Goal: Task Accomplishment & Management: Complete application form

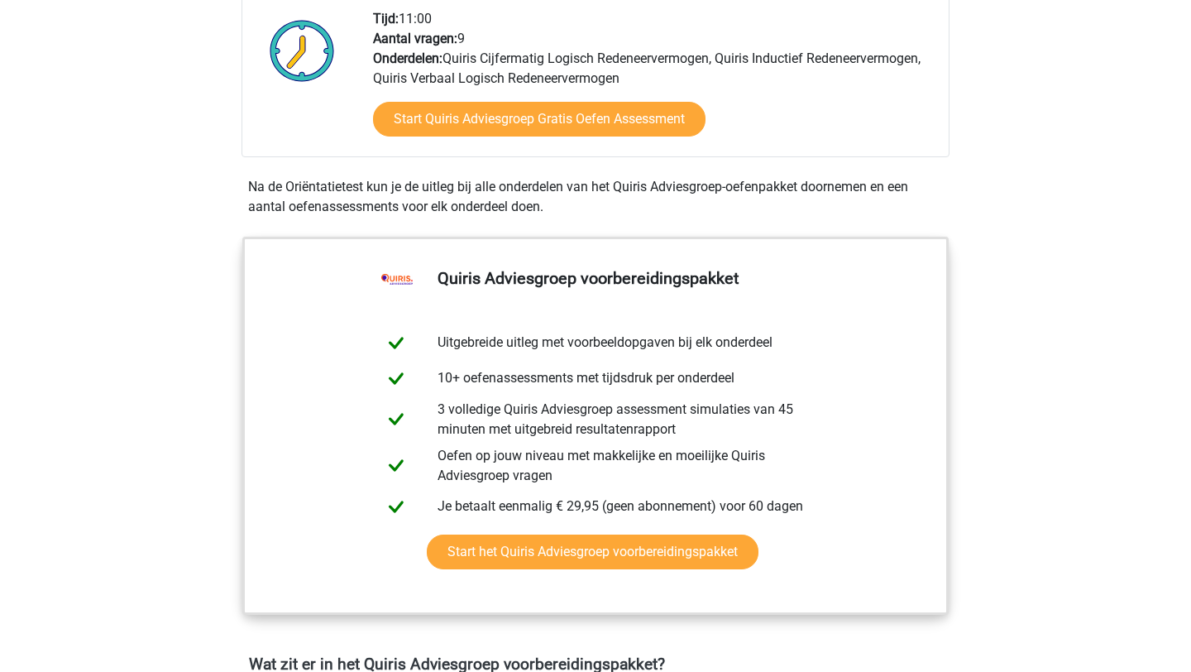
scroll to position [433, 0]
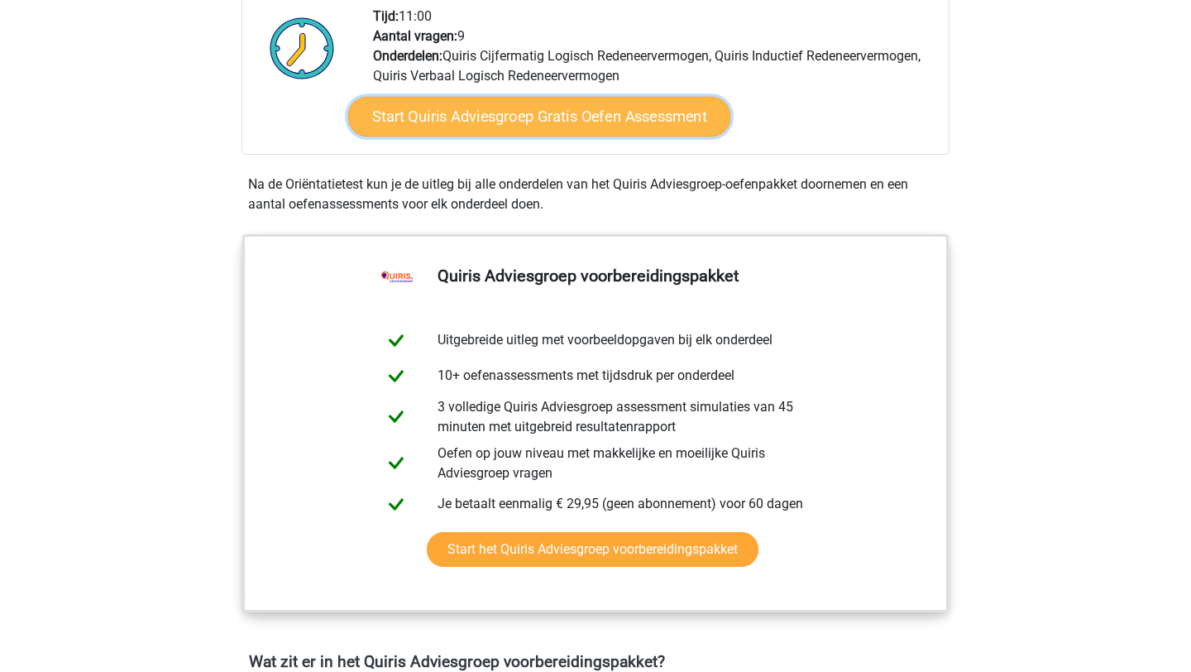
click at [541, 115] on link "Start Quiris Adviesgroep Gratis Oefen Assessment" at bounding box center [539, 117] width 382 height 40
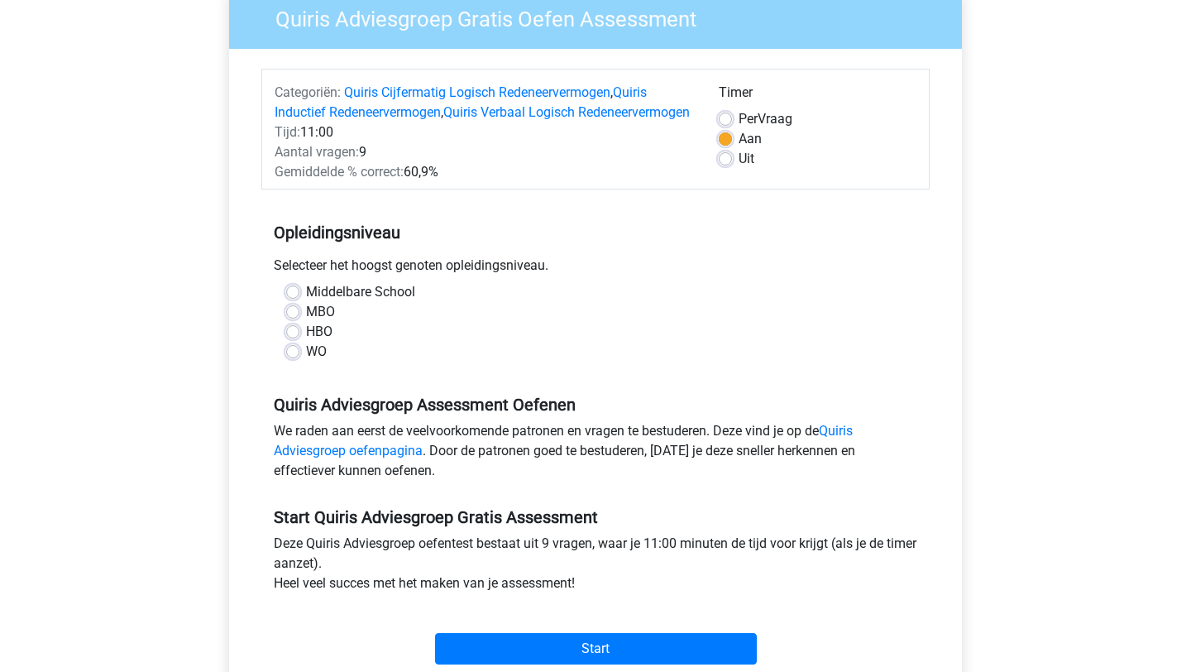
scroll to position [151, 0]
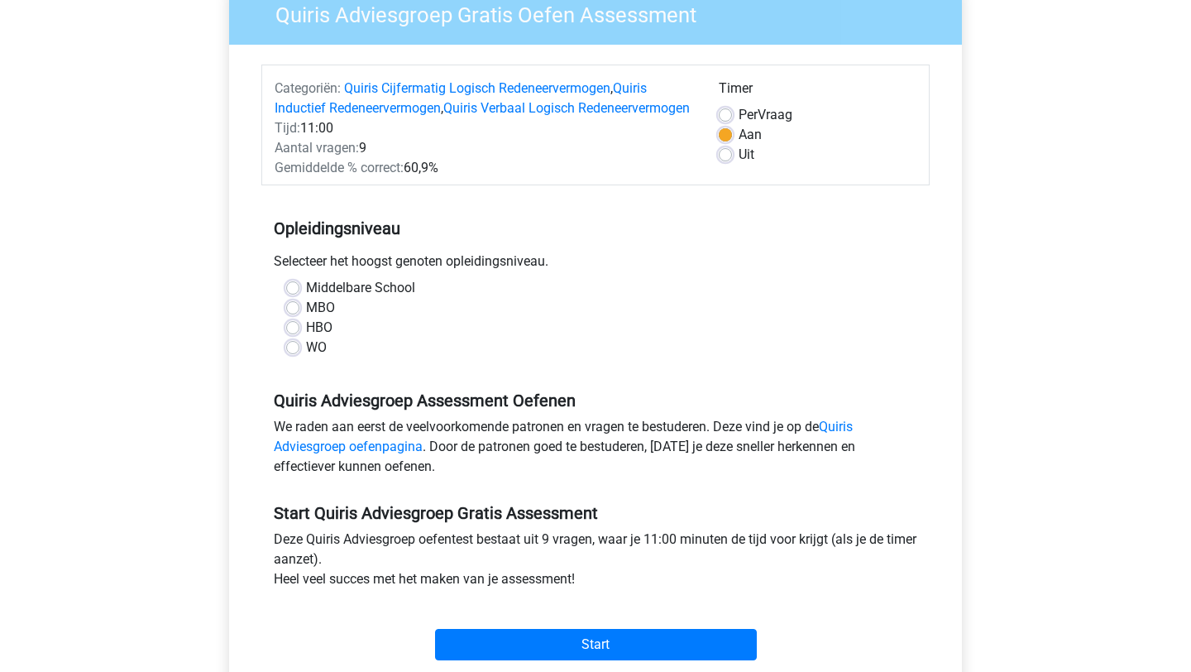
click at [306, 337] on label "HBO" at bounding box center [319, 328] width 26 height 20
click at [289, 334] on input "HBO" at bounding box center [292, 326] width 13 height 17
radio input "true"
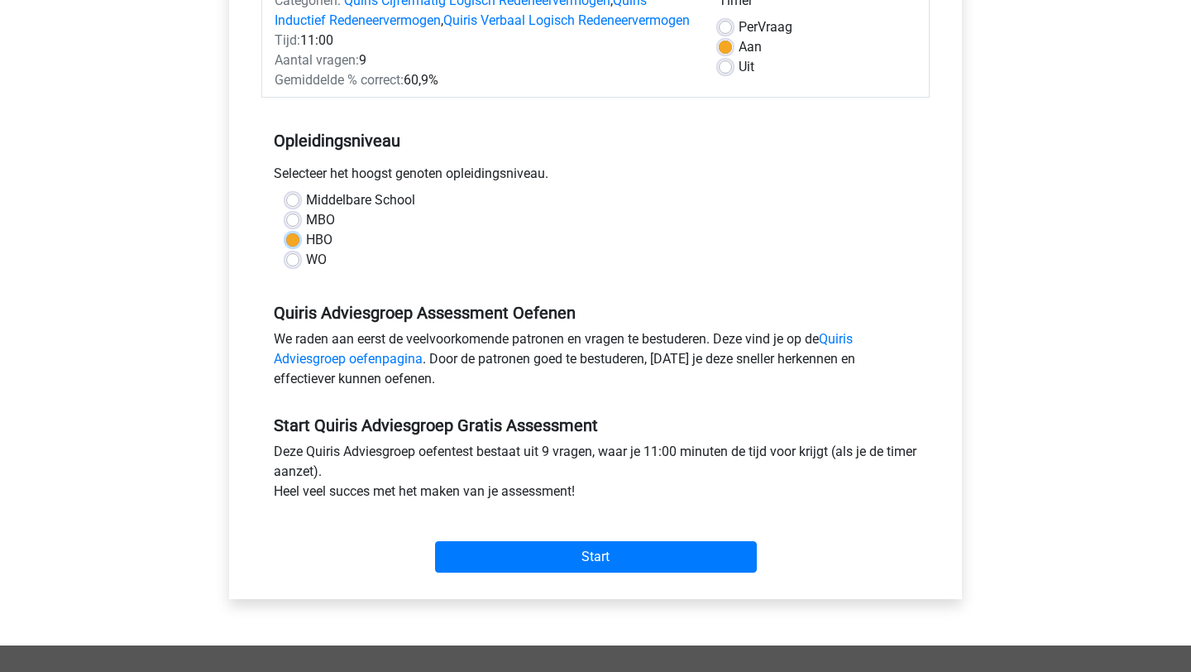
scroll to position [262, 0]
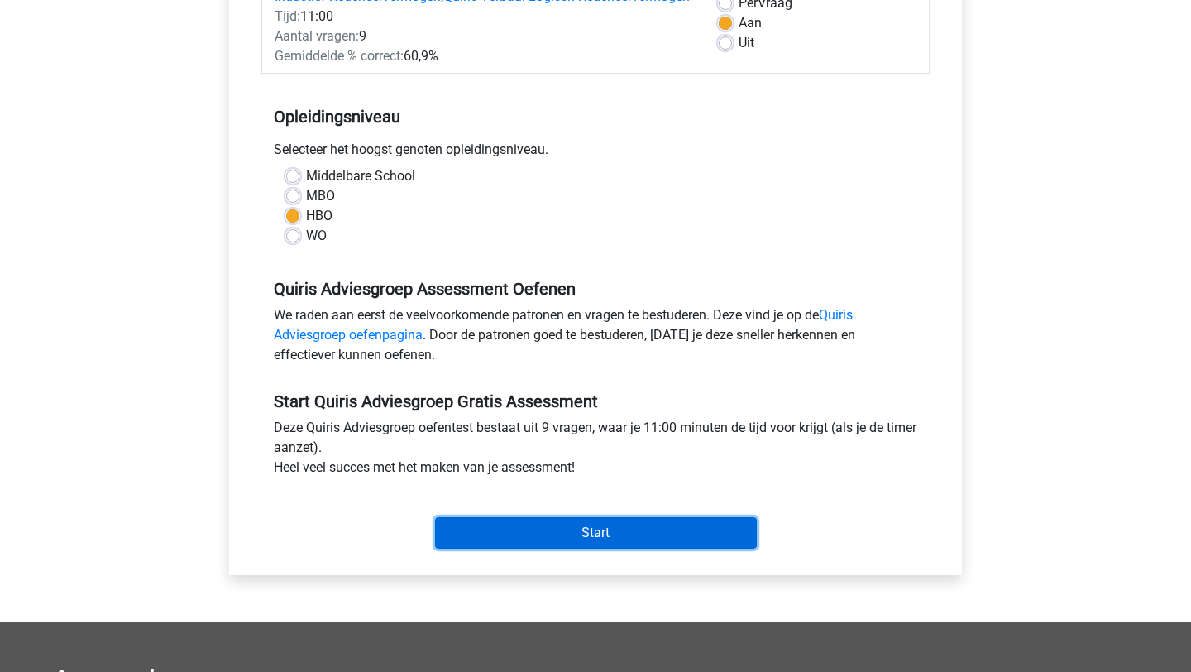
click at [553, 548] on input "Start" at bounding box center [596, 532] width 322 height 31
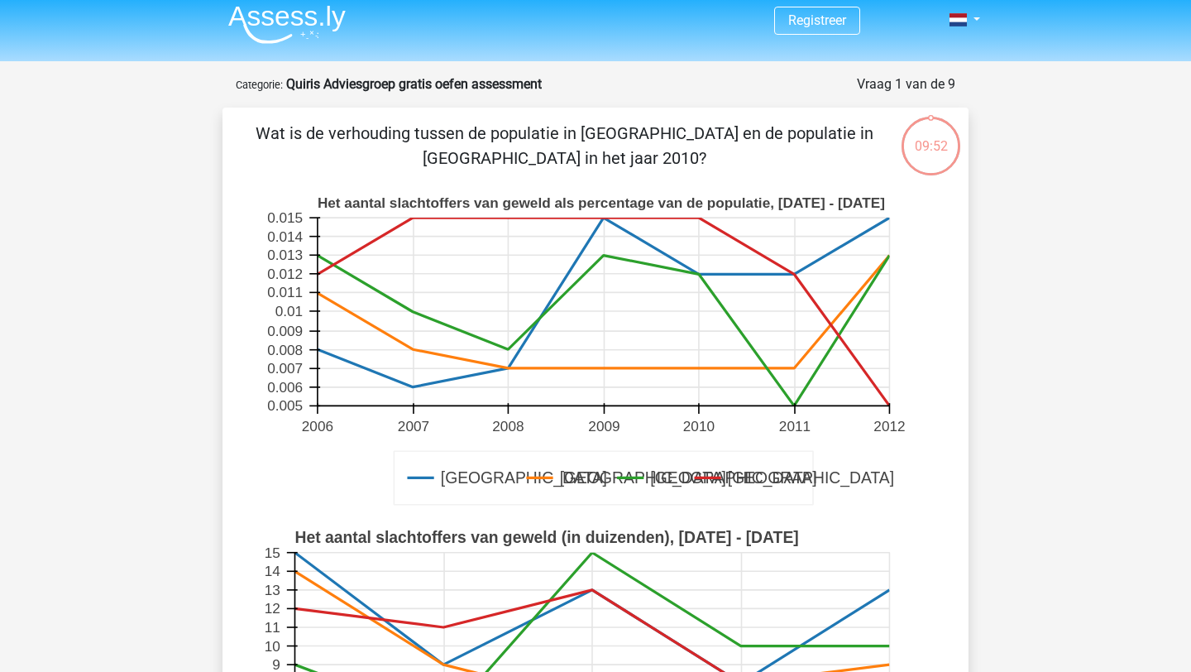
scroll to position [7, 0]
click at [934, 146] on div "09:50" at bounding box center [931, 136] width 62 height 41
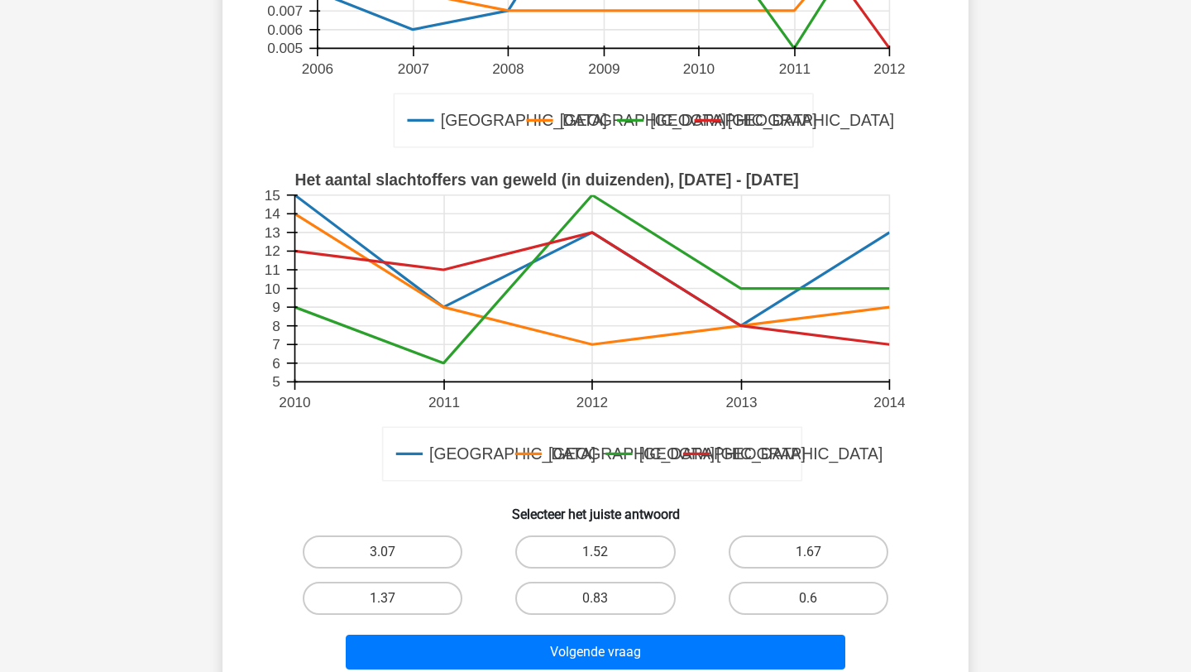
scroll to position [367, 0]
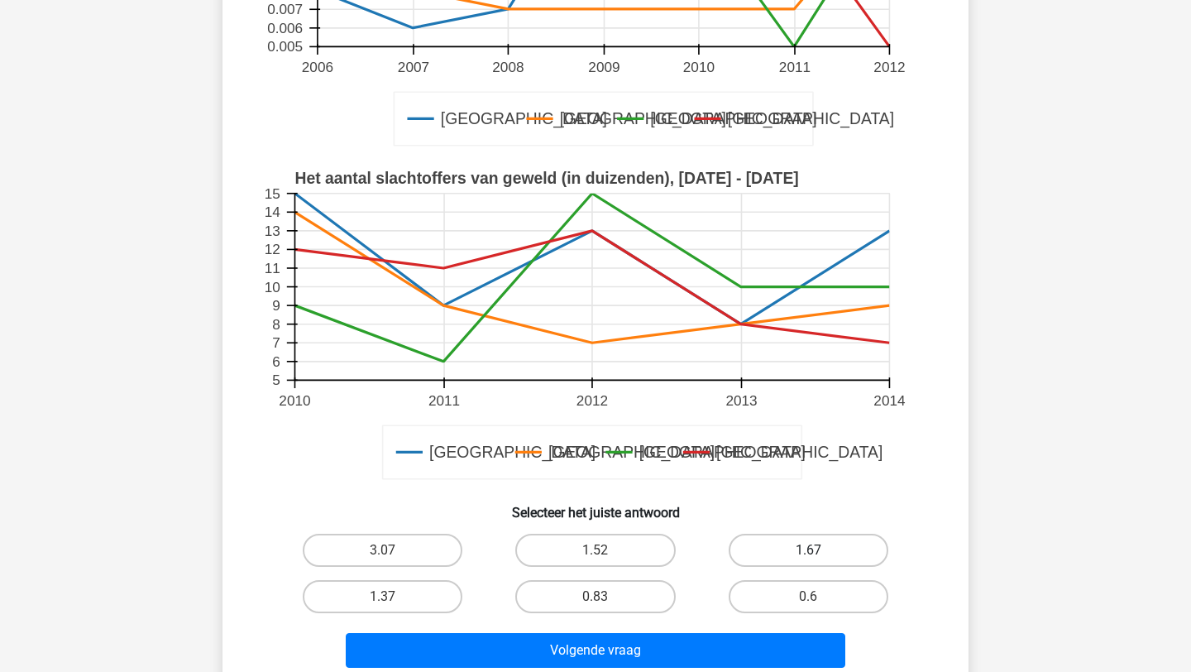
click at [804, 543] on label "1.67" at bounding box center [809, 549] width 160 height 33
click at [808, 550] on input "1.67" at bounding box center [813, 555] width 11 height 11
radio input "true"
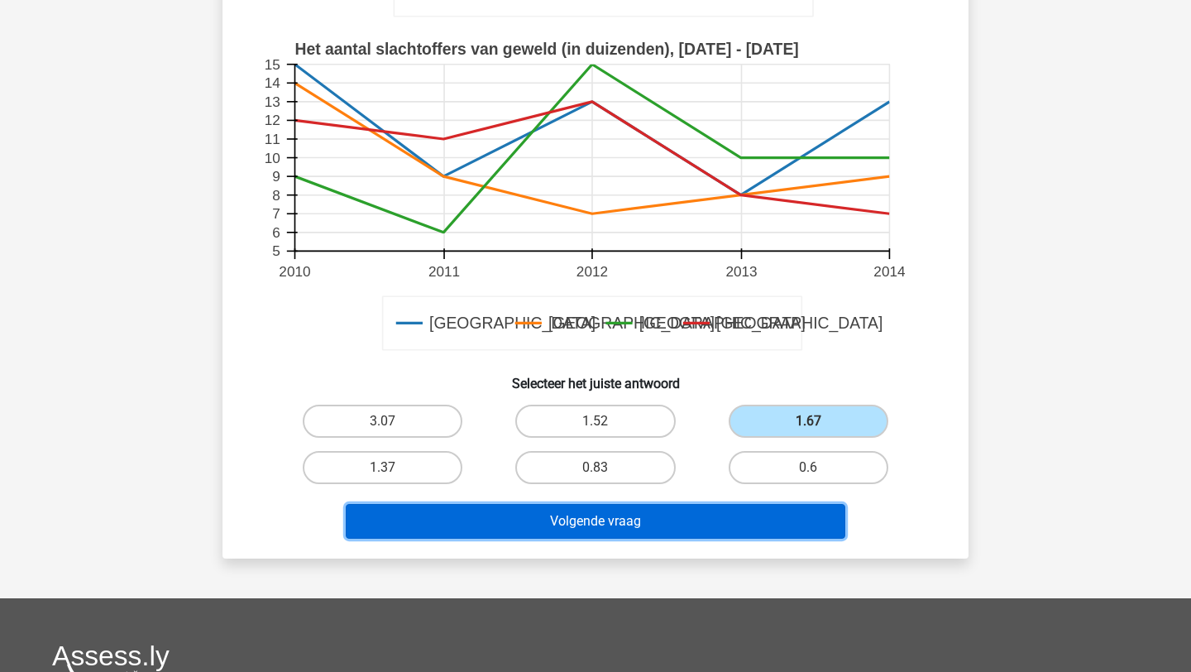
click at [738, 535] on button "Volgende vraag" at bounding box center [596, 521] width 500 height 35
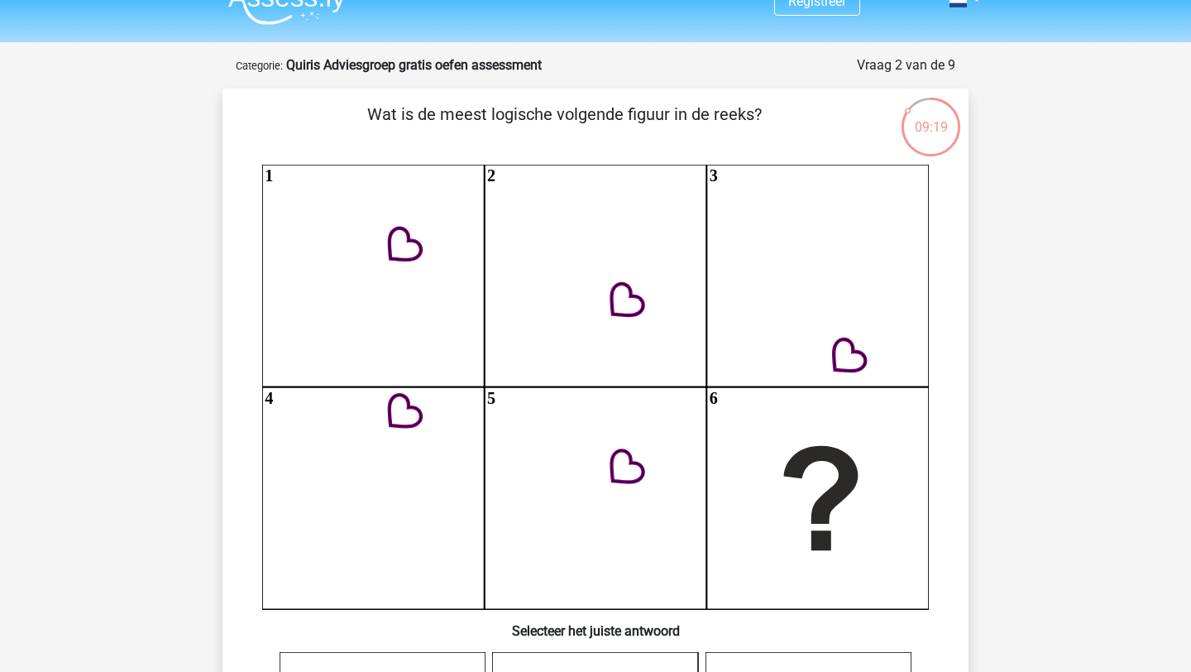
scroll to position [26, 0]
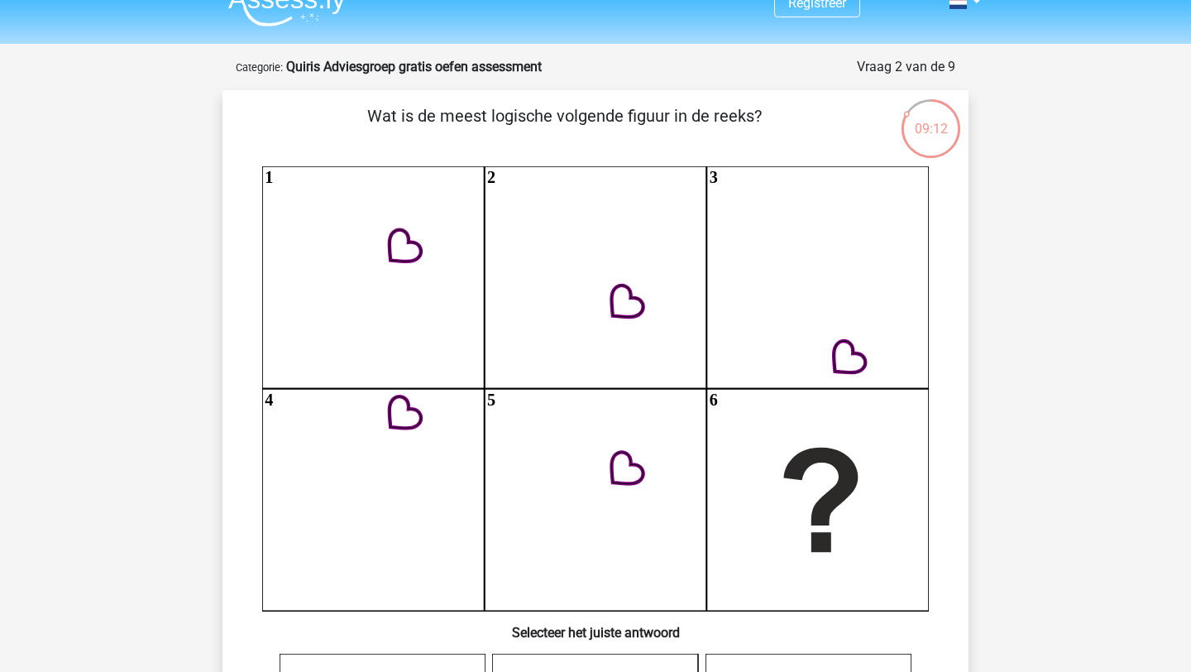
click at [858, 542] on icon "1 2 3 4 5 6" at bounding box center [595, 388] width 667 height 444
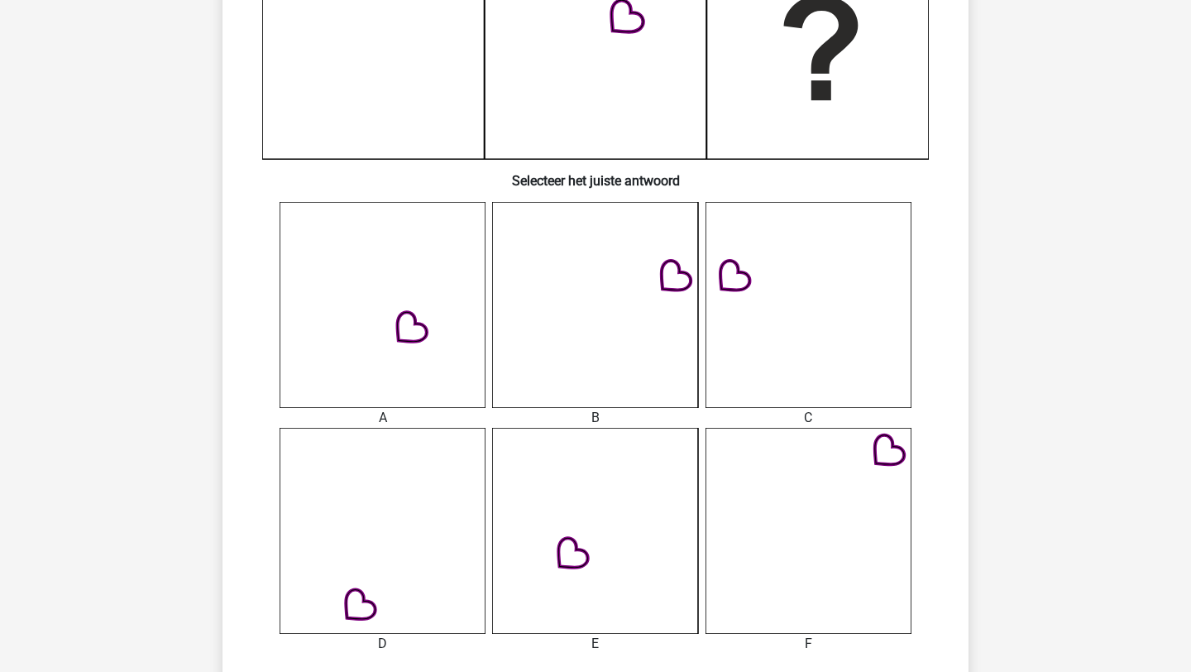
scroll to position [478, 0]
click at [368, 361] on icon at bounding box center [383, 304] width 206 height 206
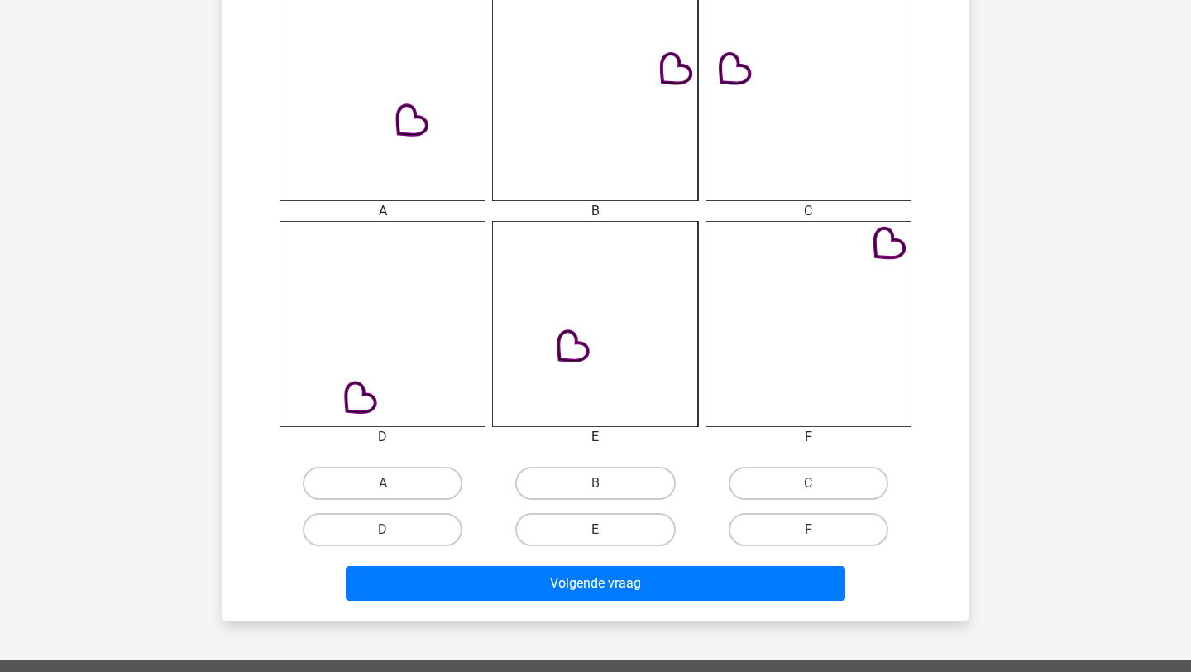
scroll to position [752, 0]
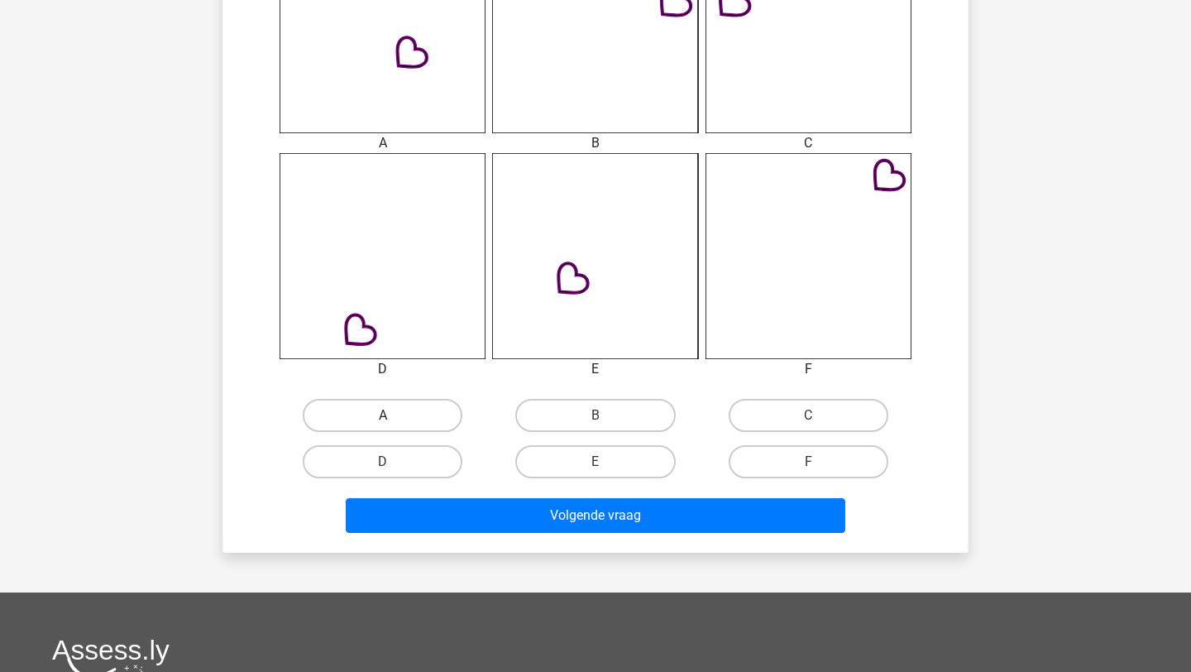
click at [394, 406] on label "A" at bounding box center [383, 415] width 160 height 33
click at [394, 415] on input "A" at bounding box center [388, 420] width 11 height 11
radio input "true"
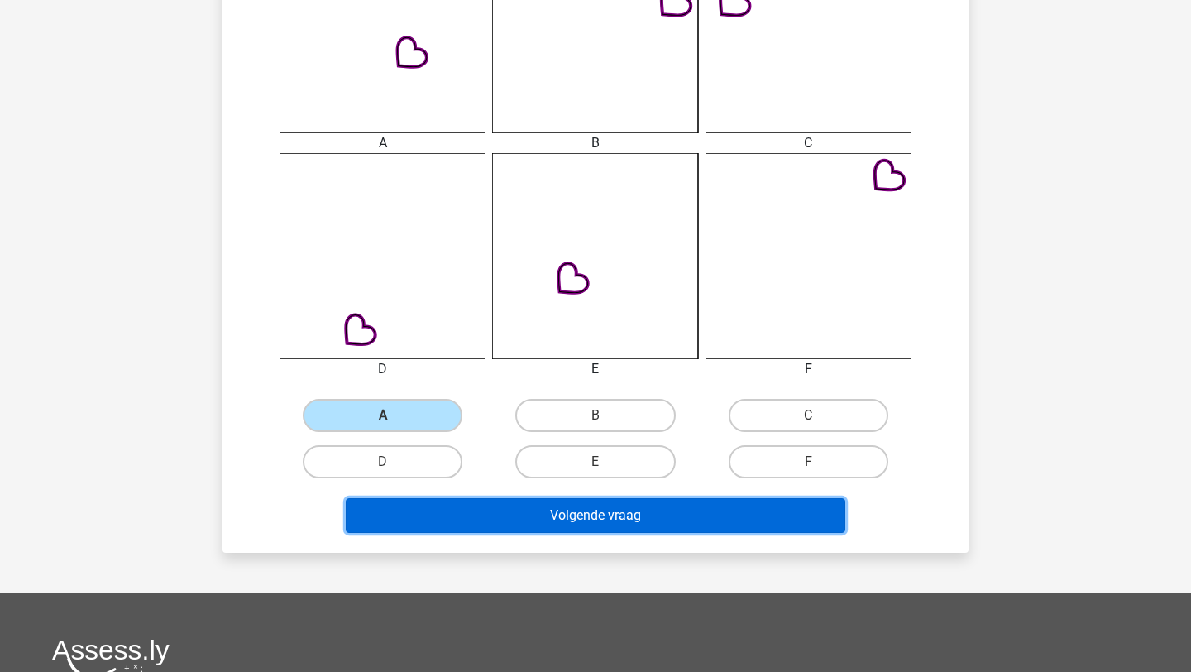
click at [496, 524] on button "Volgende vraag" at bounding box center [596, 515] width 500 height 35
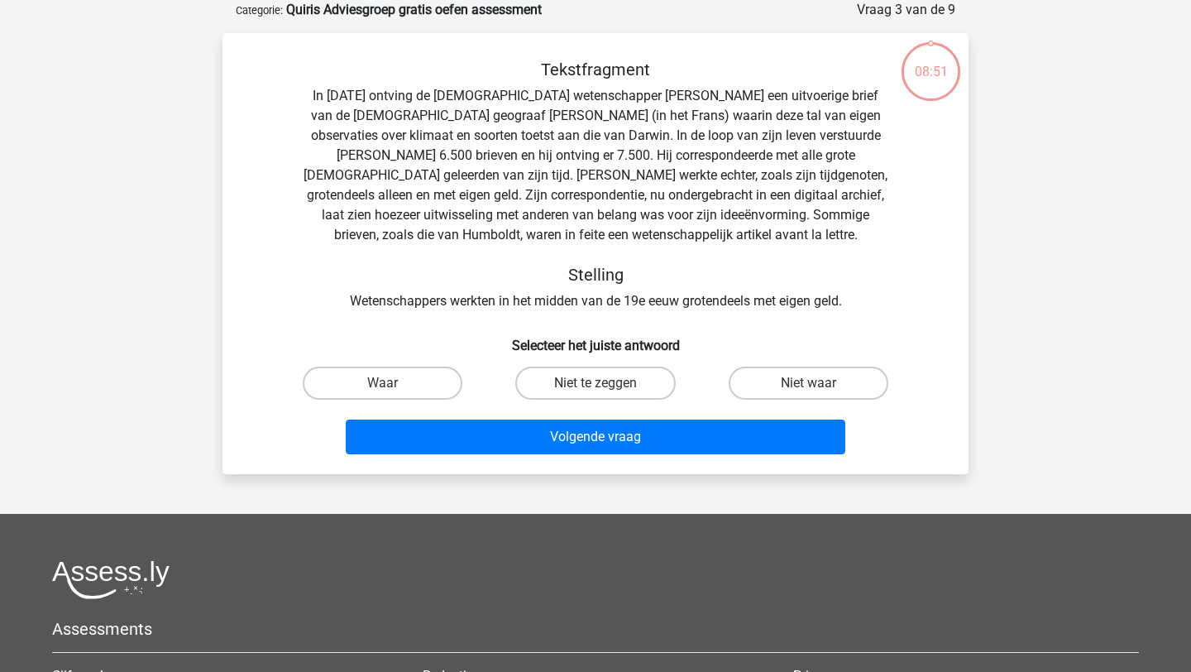
scroll to position [0, 0]
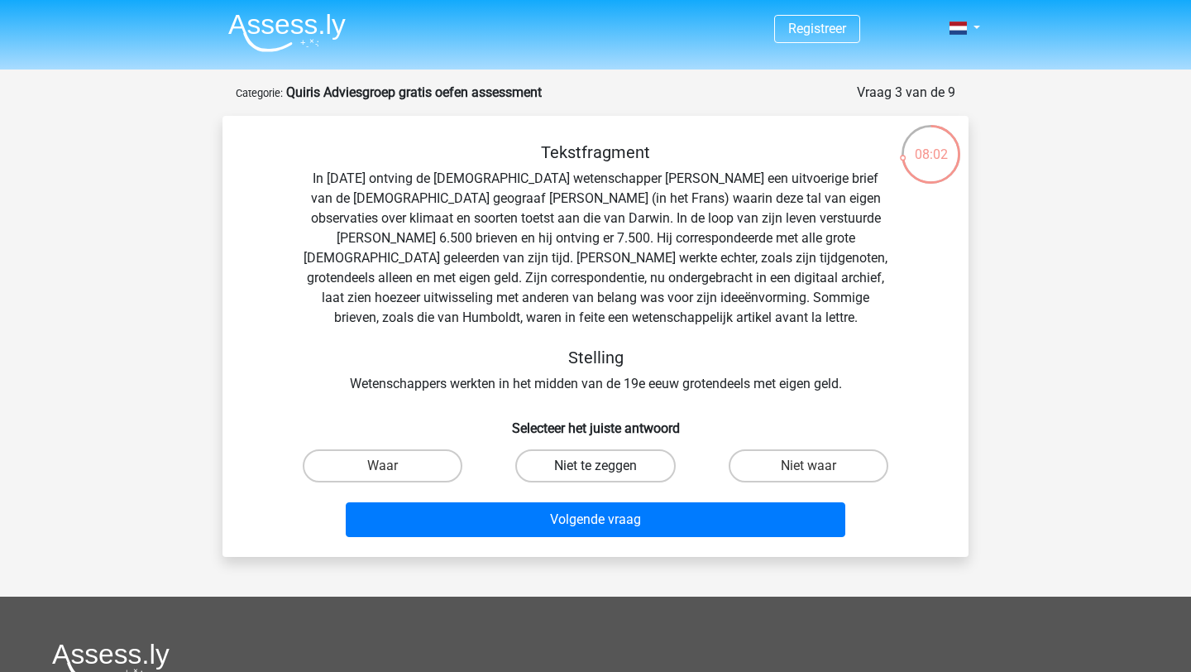
click at [607, 471] on label "Niet te zeggen" at bounding box center [595, 465] width 160 height 33
click at [606, 471] on input "Niet te zeggen" at bounding box center [600, 471] width 11 height 11
radio input "true"
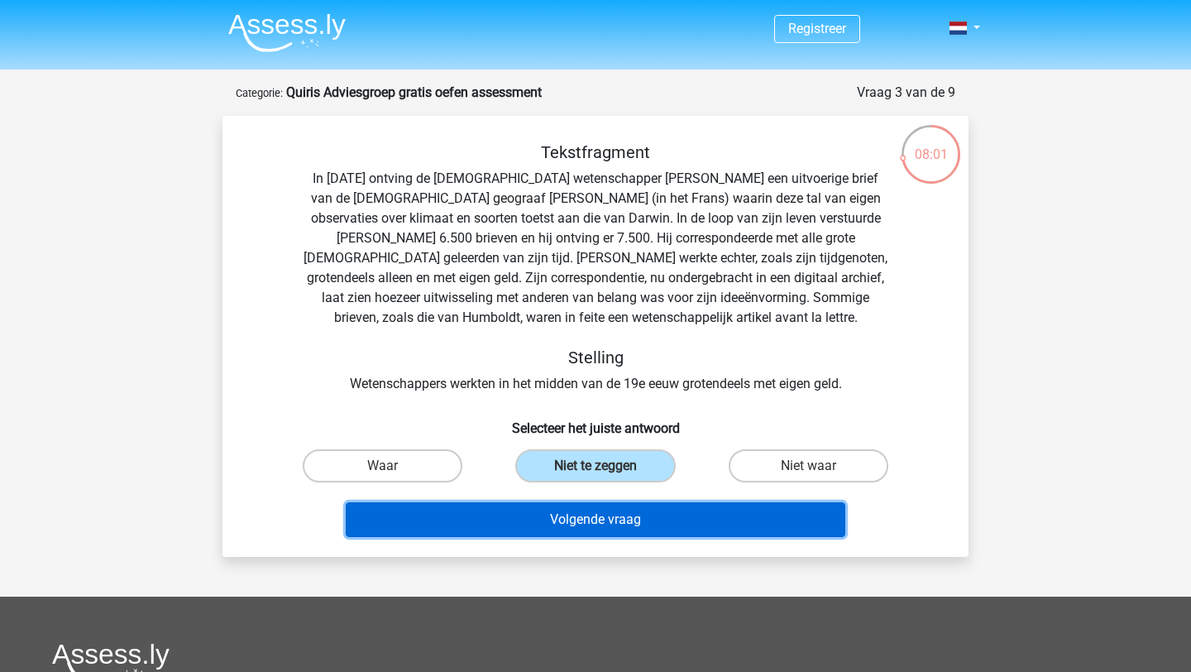
click at [614, 517] on button "Volgende vraag" at bounding box center [596, 519] width 500 height 35
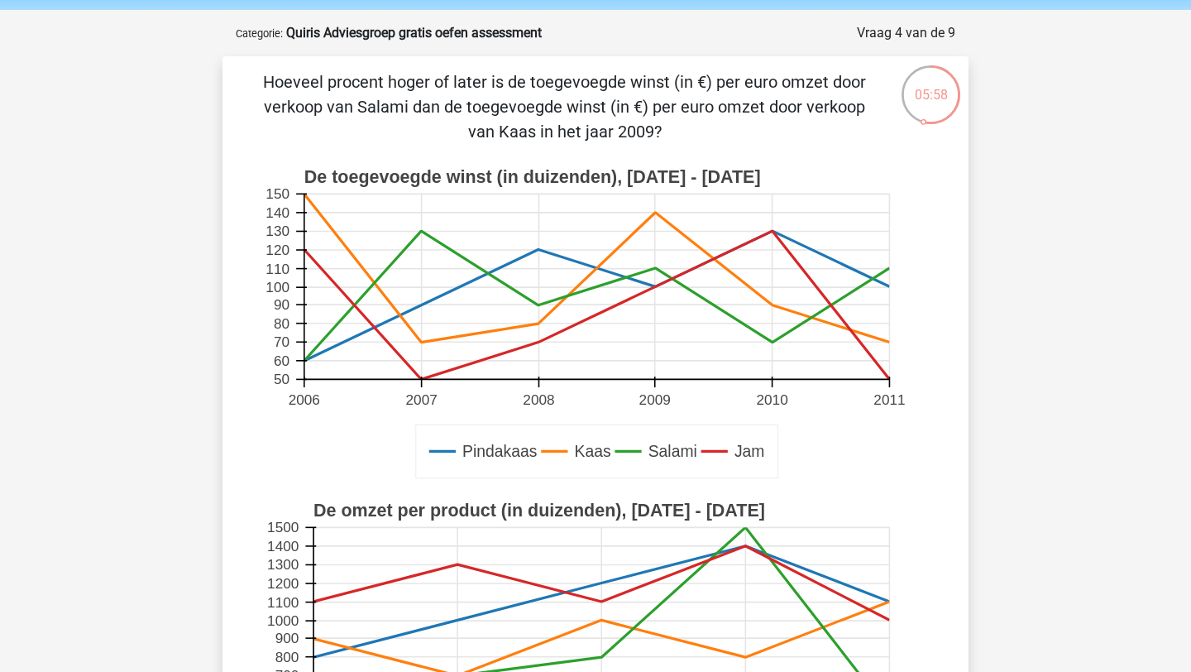
scroll to position [7, 0]
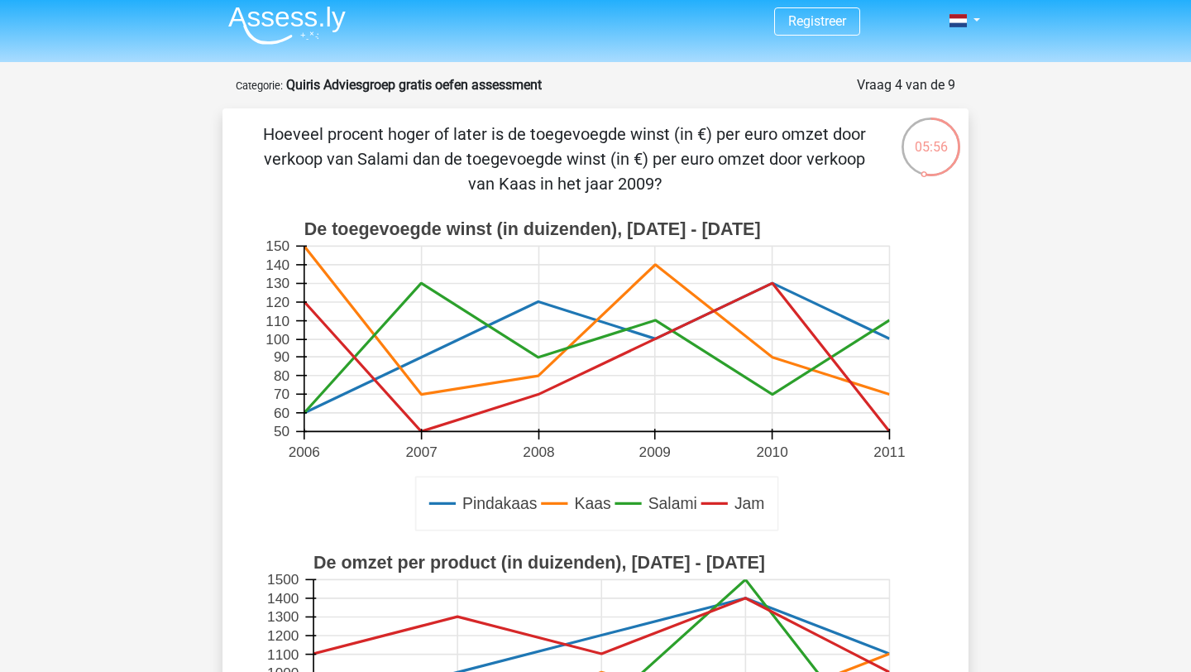
click at [925, 156] on div "05:56" at bounding box center [931, 136] width 62 height 41
click at [930, 151] on div "05:56" at bounding box center [931, 136] width 62 height 41
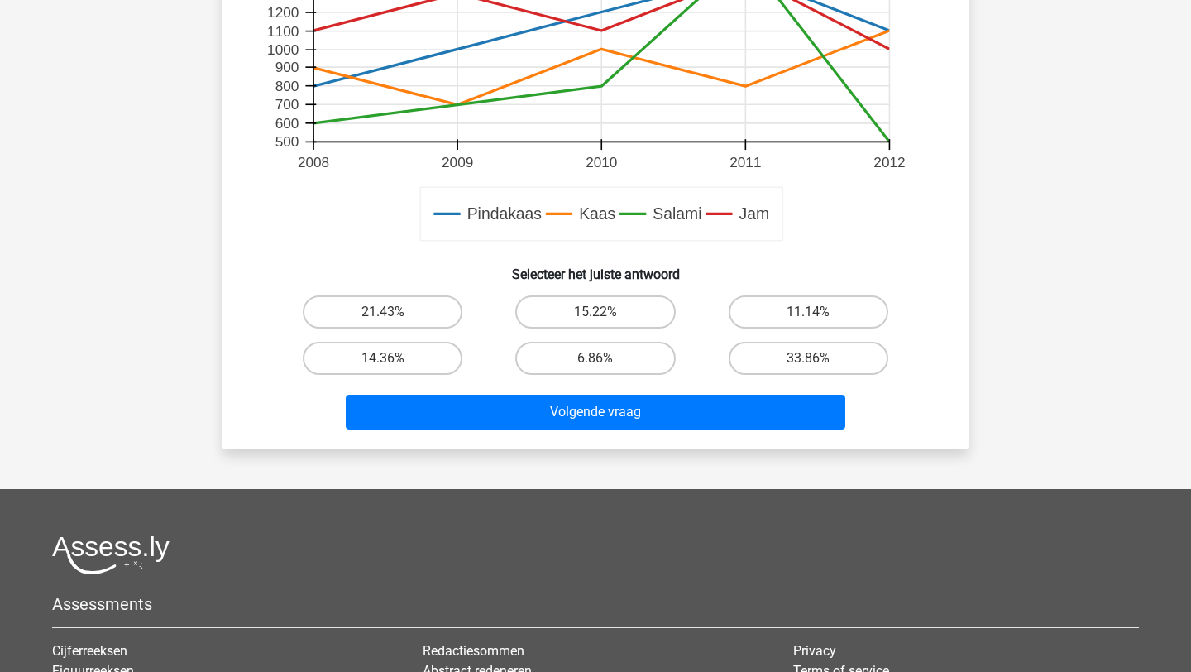
scroll to position [649, 0]
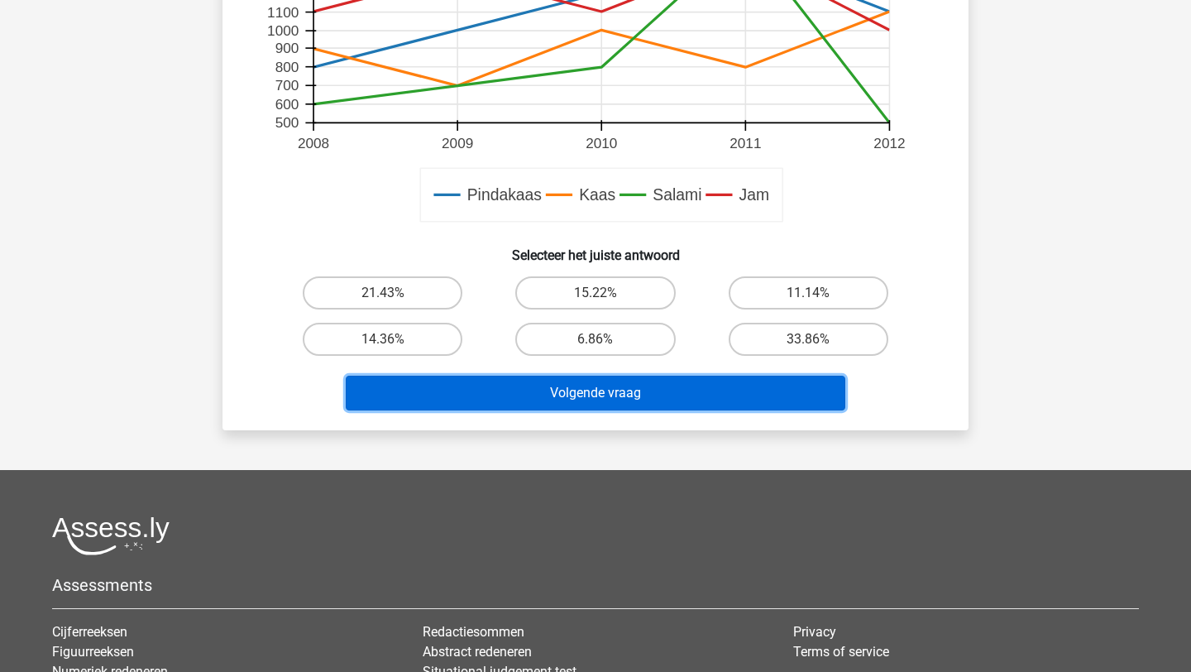
click at [670, 390] on button "Volgende vraag" at bounding box center [596, 392] width 500 height 35
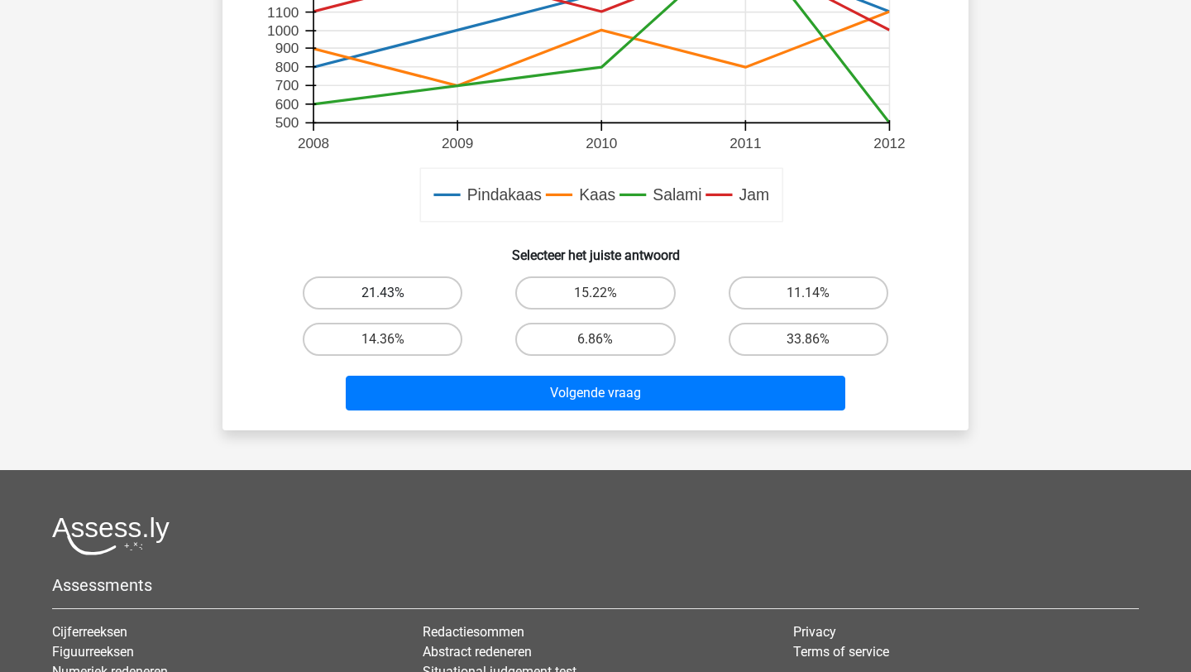
click at [413, 288] on label "21.43%" at bounding box center [383, 292] width 160 height 33
click at [394, 293] on input "21.43%" at bounding box center [388, 298] width 11 height 11
radio input "true"
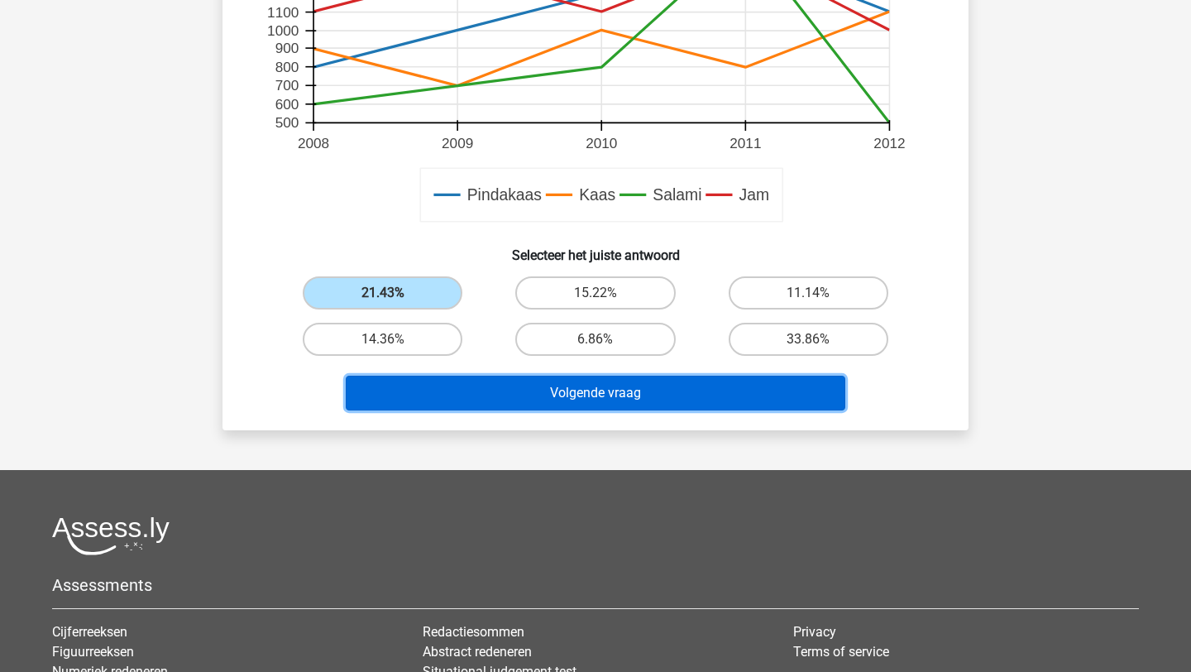
click at [518, 387] on button "Volgende vraag" at bounding box center [596, 392] width 500 height 35
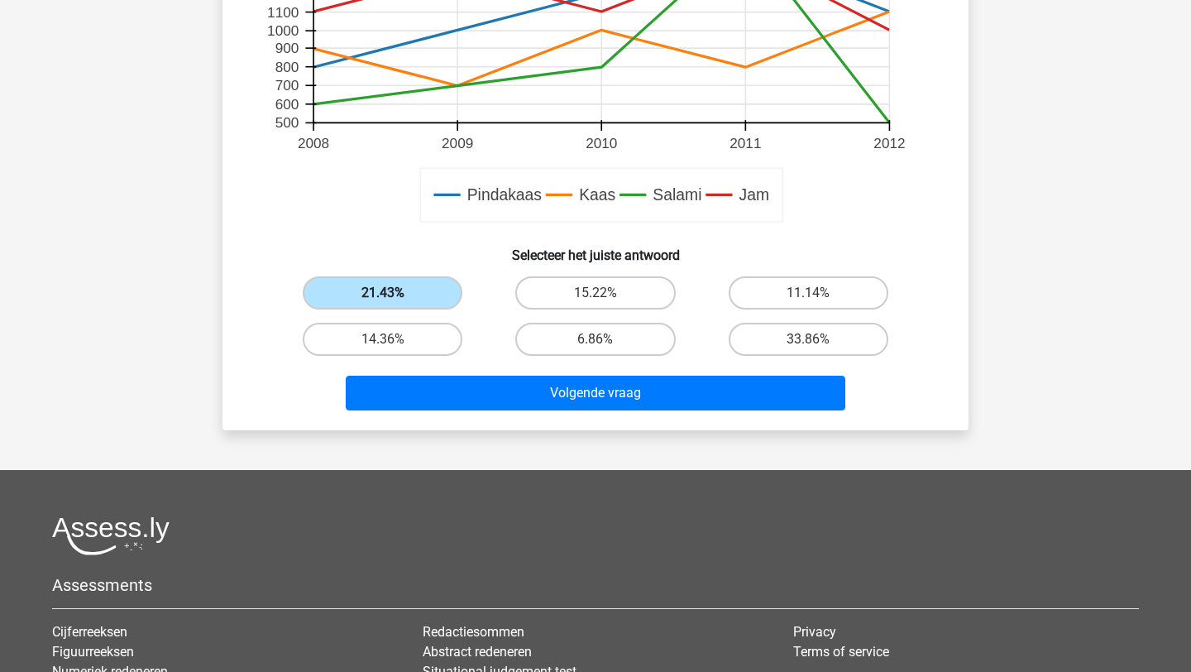
click at [417, 292] on label "21.43%" at bounding box center [383, 292] width 160 height 33
click at [394, 293] on input "21.43%" at bounding box center [388, 298] width 11 height 11
click at [425, 294] on label "21.43%" at bounding box center [383, 292] width 160 height 33
click at [394, 294] on input "21.43%" at bounding box center [388, 298] width 11 height 11
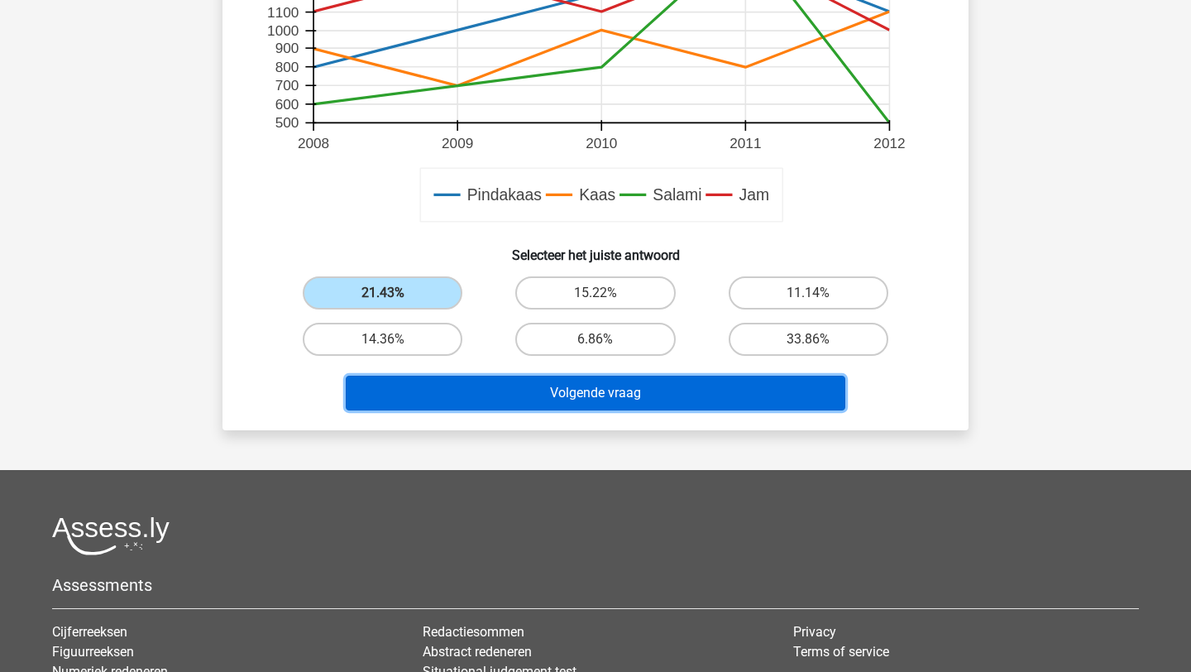
click at [549, 397] on button "Volgende vraag" at bounding box center [596, 392] width 500 height 35
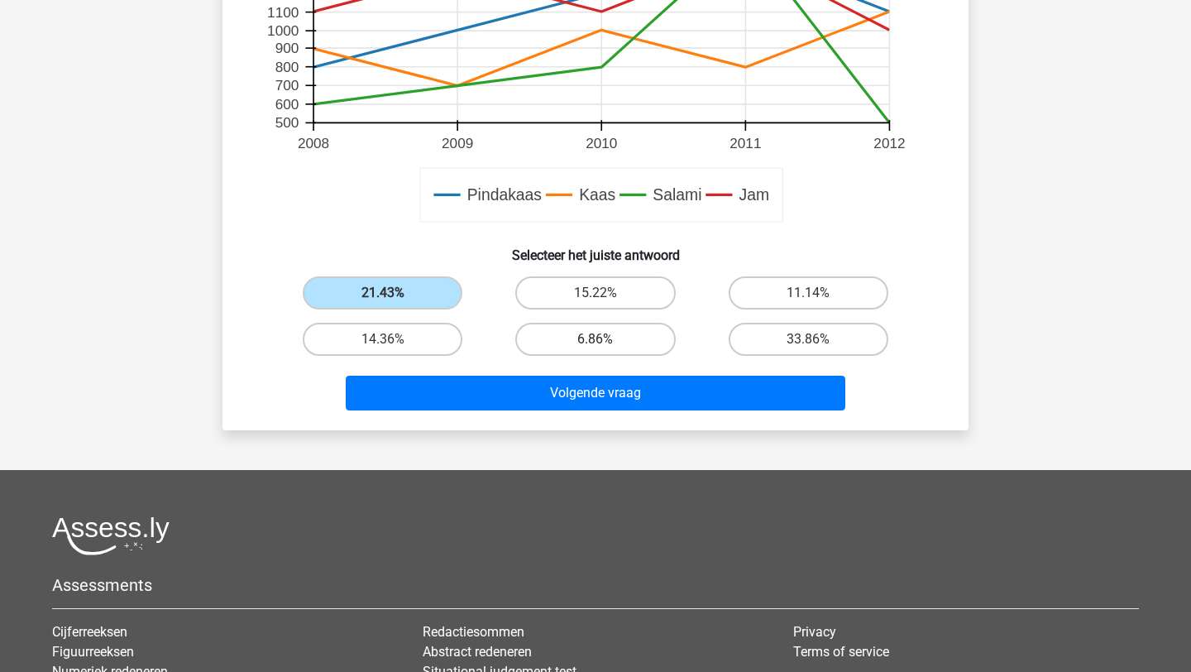
click at [584, 346] on label "6.86%" at bounding box center [595, 339] width 160 height 33
click at [595, 346] on input "6.86%" at bounding box center [600, 344] width 11 height 11
radio input "true"
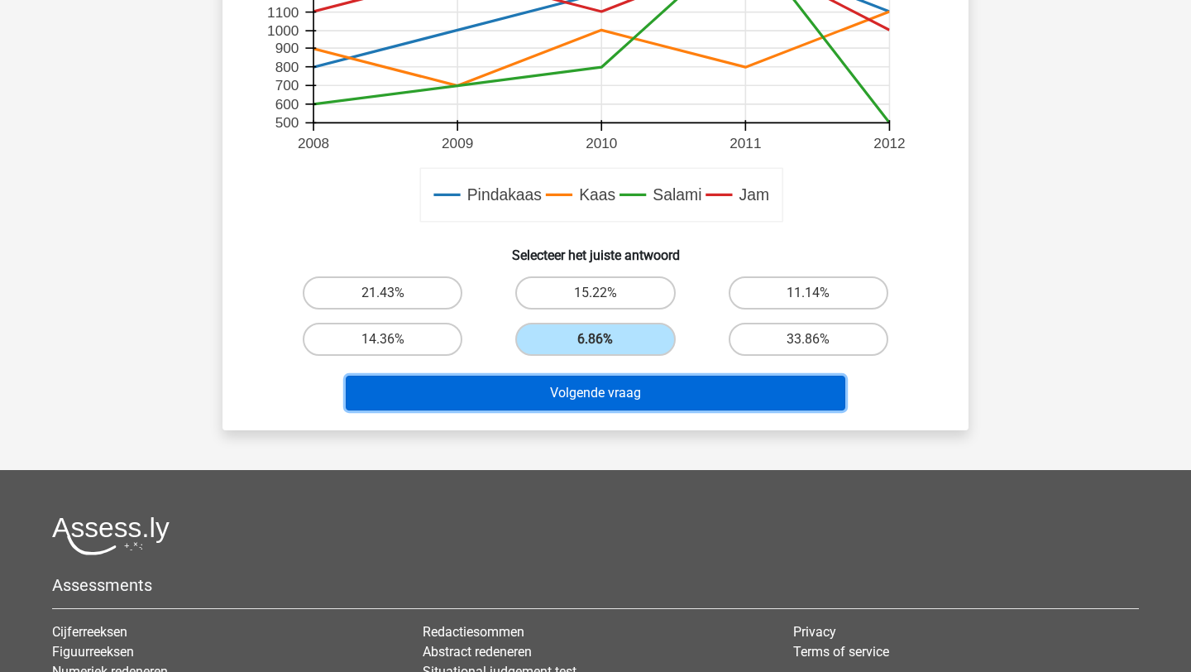
click at [606, 392] on button "Volgende vraag" at bounding box center [596, 392] width 500 height 35
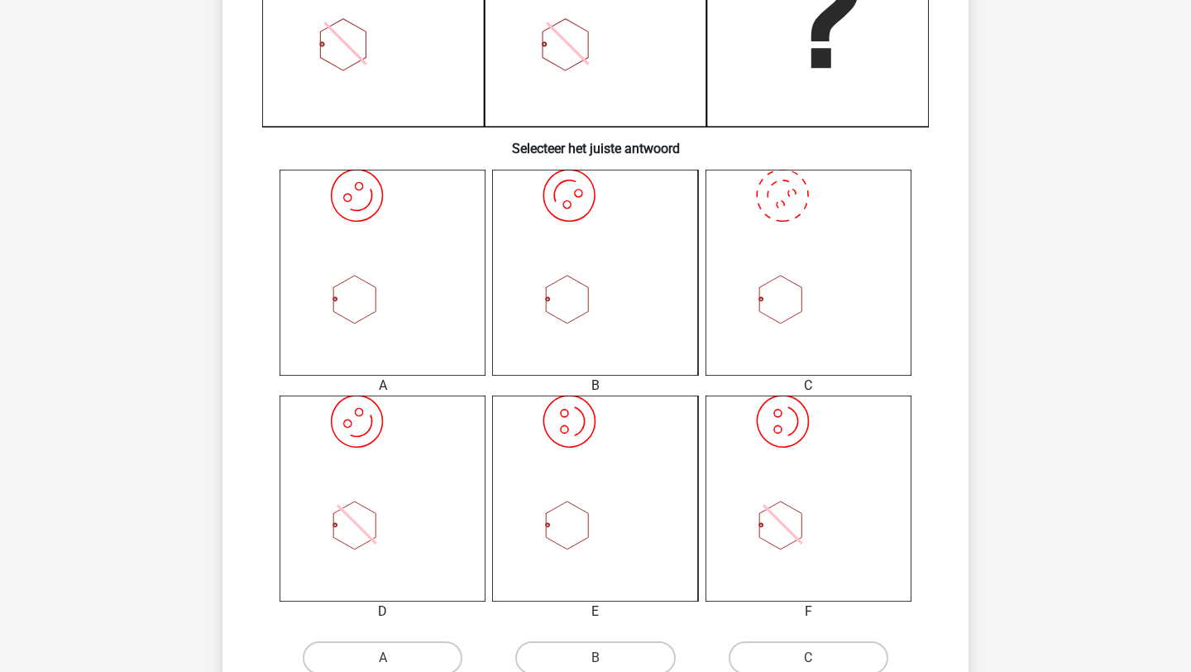
scroll to position [512, 0]
click at [594, 476] on icon "image/svg+xml" at bounding box center [595, 496] width 206 height 206
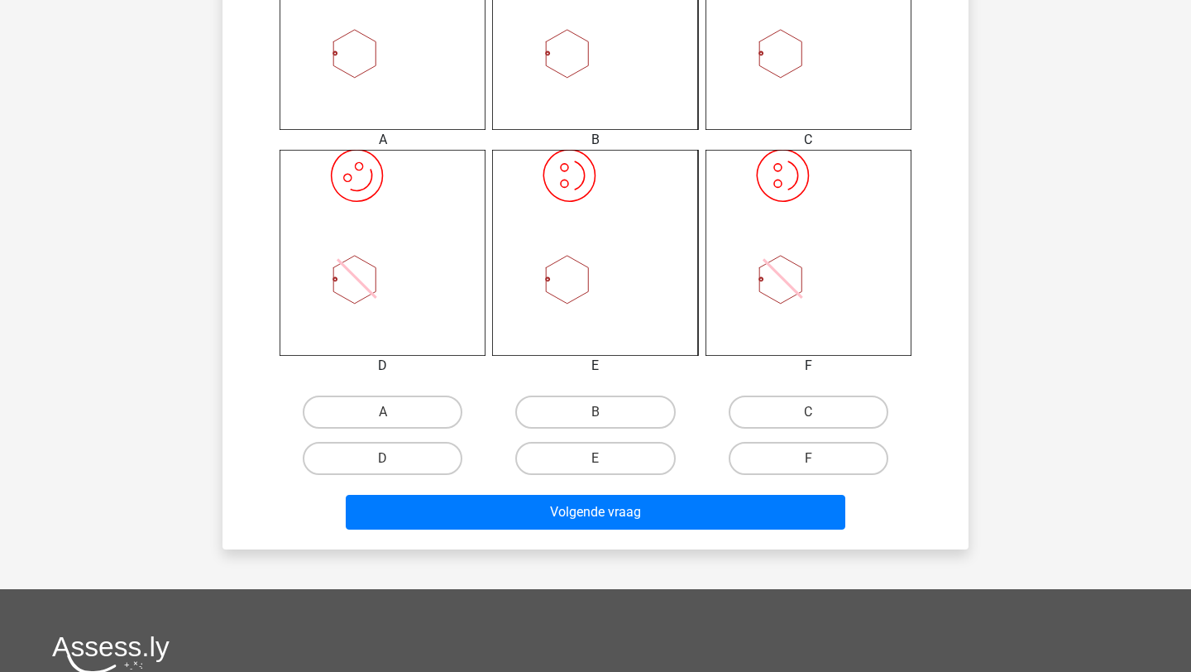
scroll to position [756, 0]
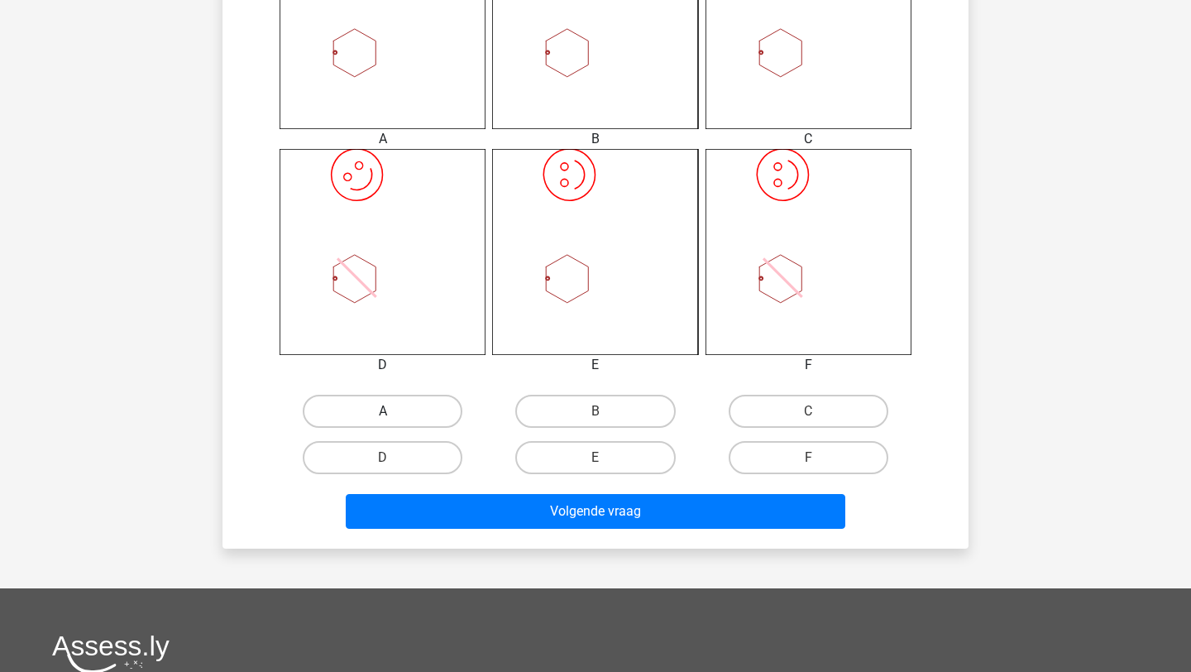
click at [411, 416] on label "A" at bounding box center [383, 410] width 160 height 33
click at [394, 416] on input "A" at bounding box center [388, 416] width 11 height 11
radio input "true"
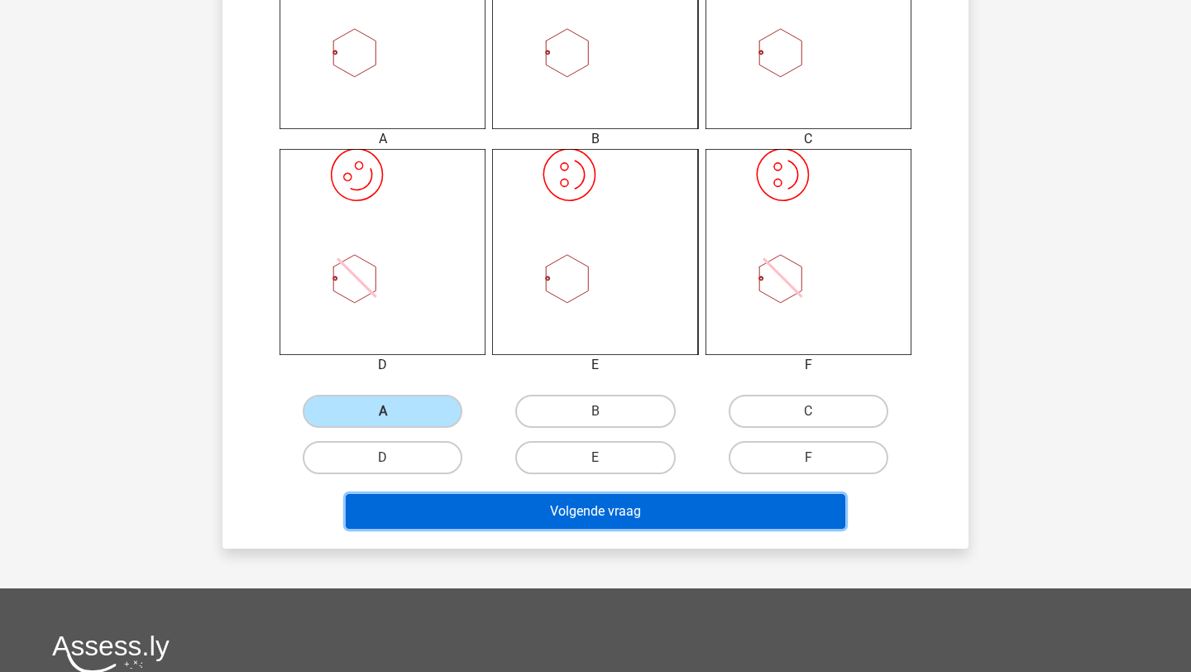
click at [459, 498] on button "Volgende vraag" at bounding box center [596, 511] width 500 height 35
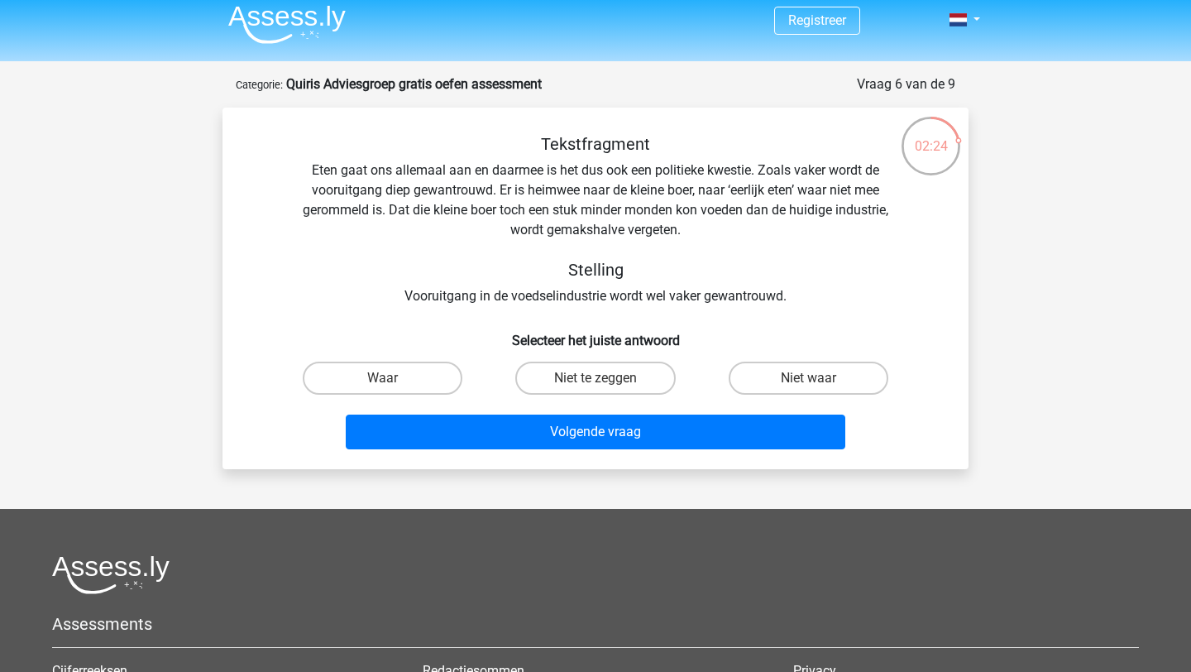
scroll to position [0, 0]
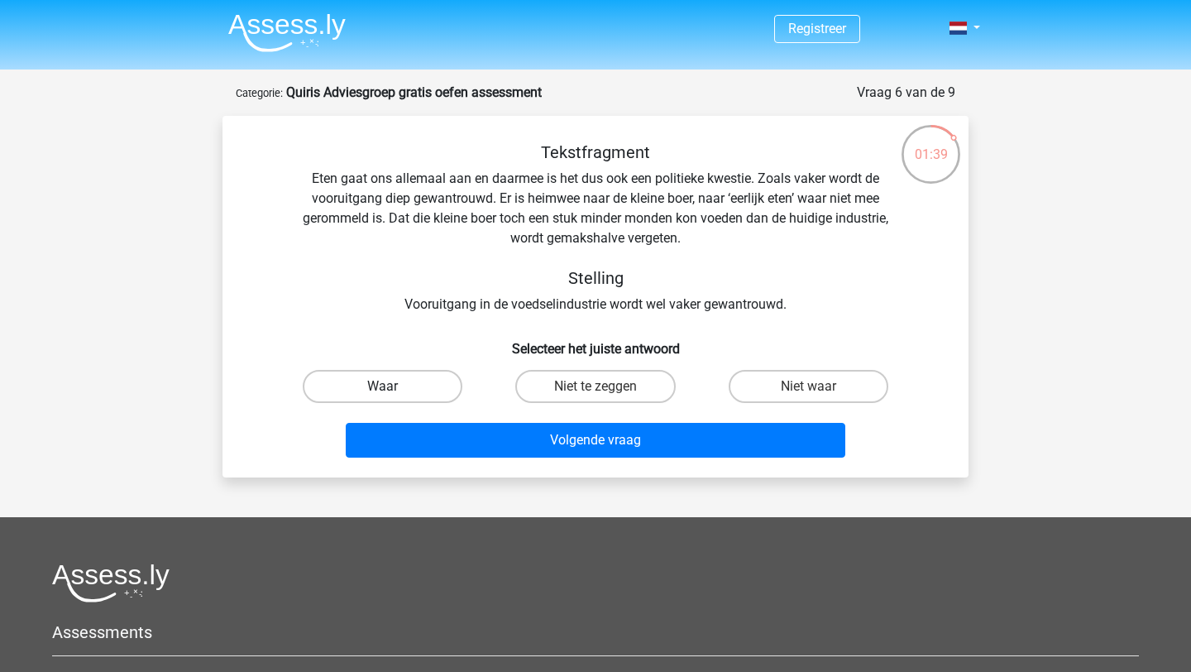
click at [397, 390] on label "Waar" at bounding box center [383, 386] width 160 height 33
click at [394, 390] on input "Waar" at bounding box center [388, 391] width 11 height 11
radio input "true"
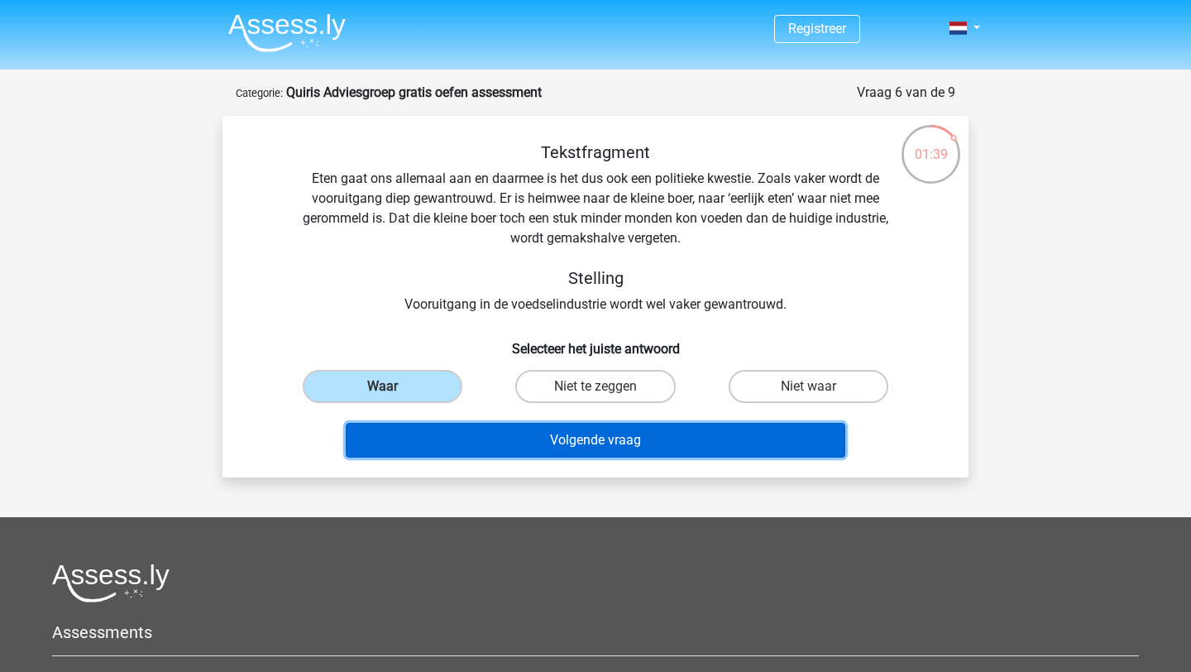
click at [459, 437] on button "Volgende vraag" at bounding box center [596, 440] width 500 height 35
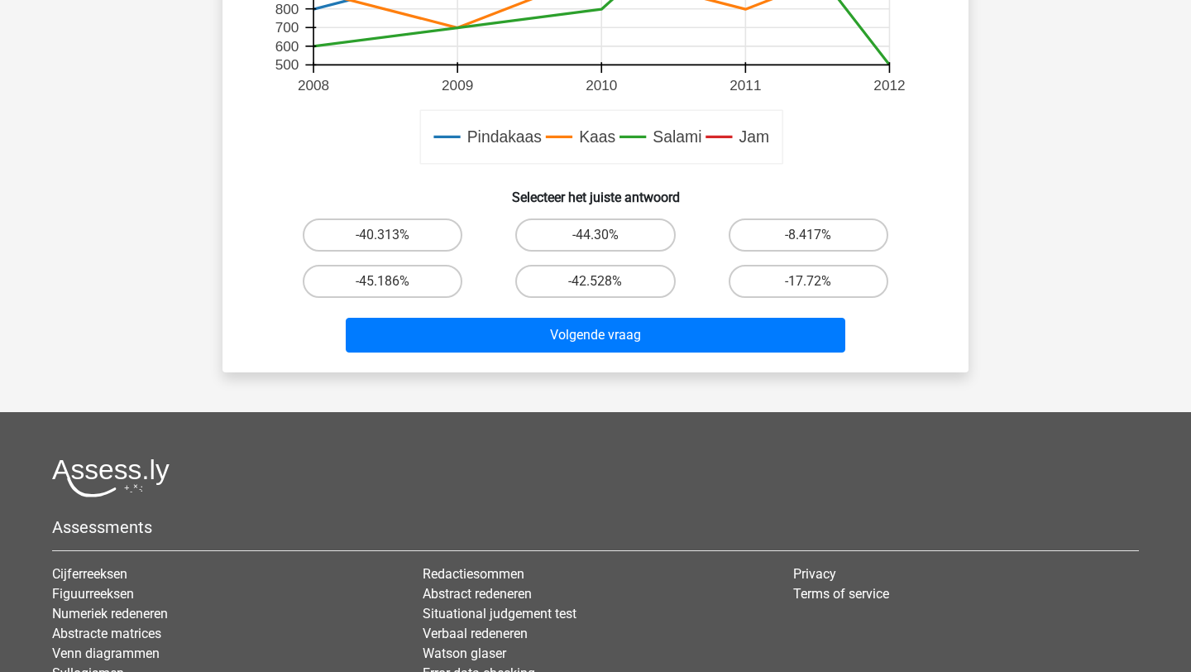
scroll to position [719, 0]
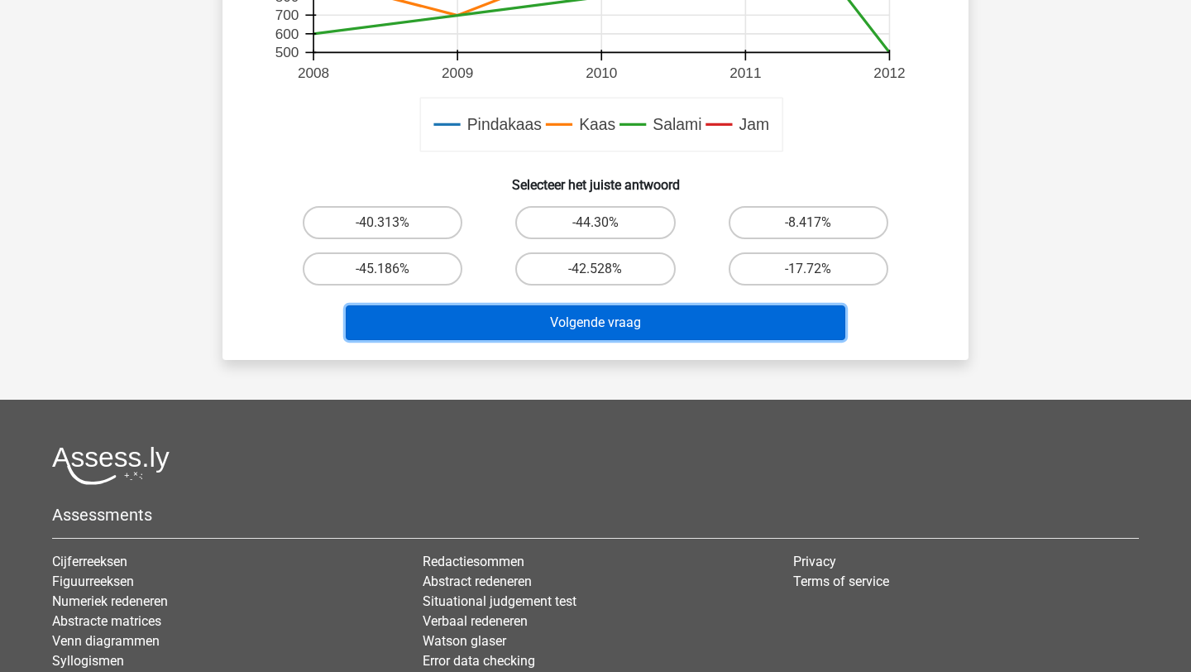
click at [661, 327] on button "Volgende vraag" at bounding box center [596, 322] width 500 height 35
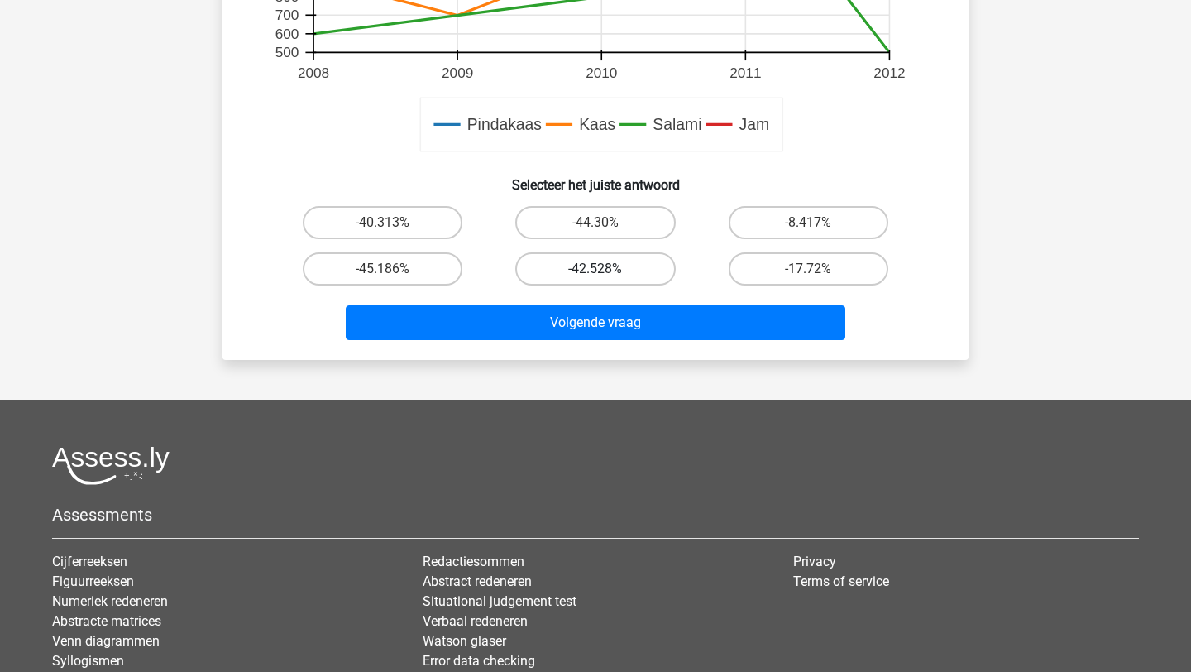
click at [595, 265] on label "-42.528%" at bounding box center [595, 268] width 160 height 33
click at [595, 269] on input "-42.528%" at bounding box center [600, 274] width 11 height 11
radio input "true"
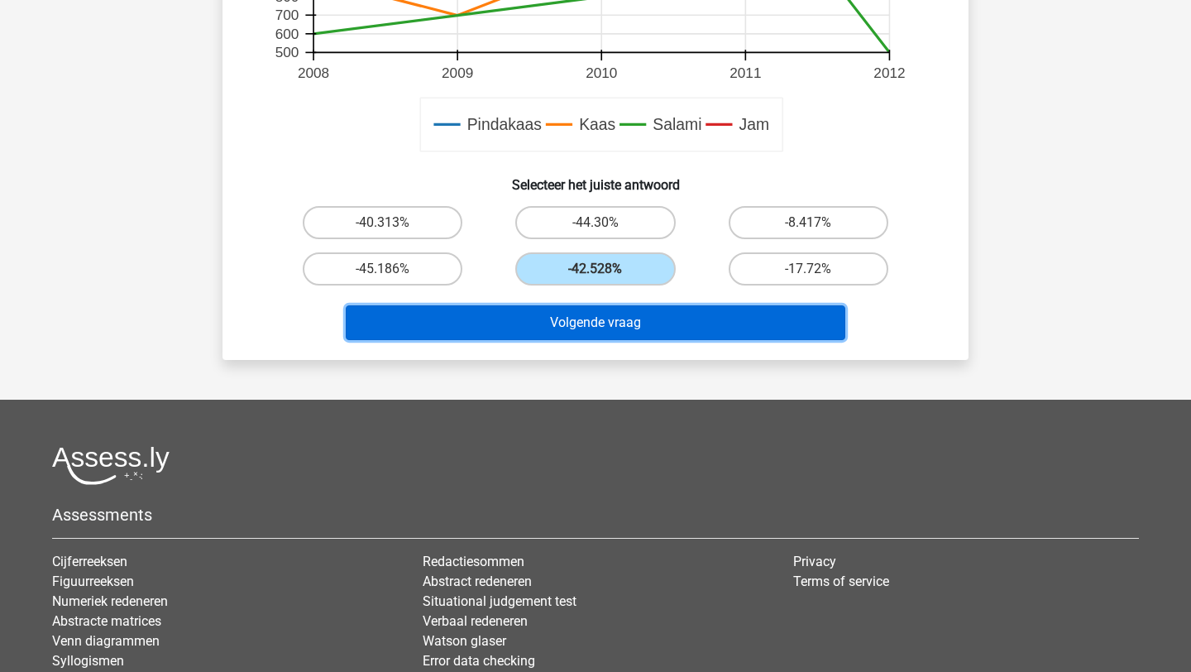
click at [614, 333] on button "Volgende vraag" at bounding box center [596, 322] width 500 height 35
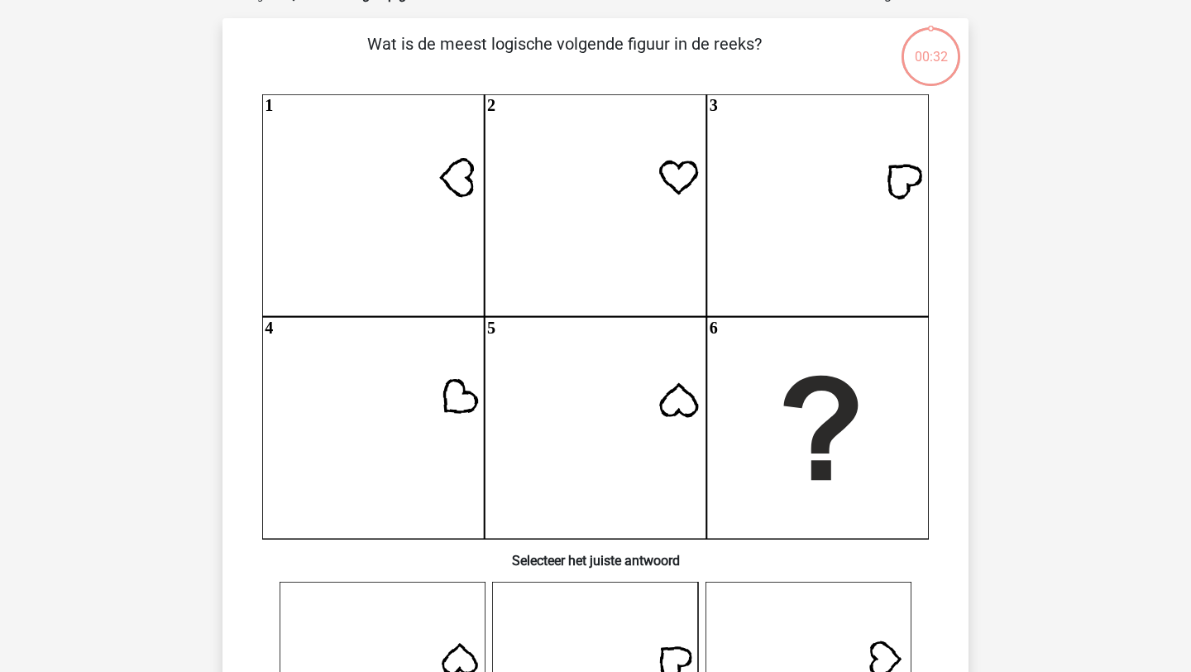
scroll to position [83, 0]
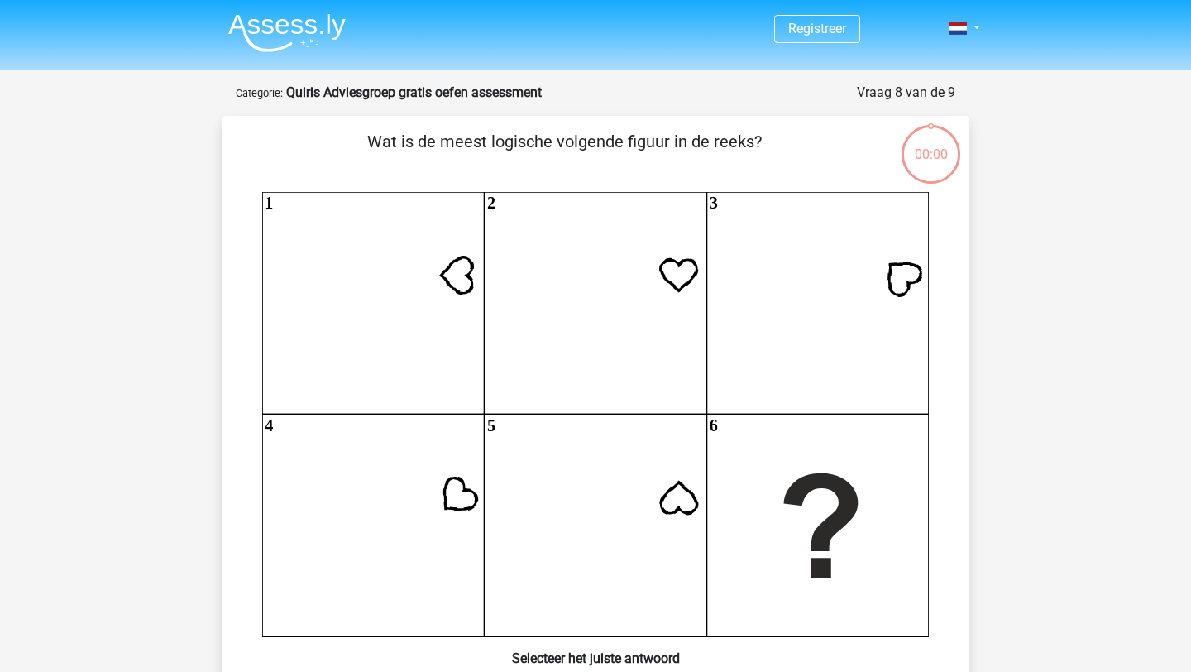
scroll to position [83, 0]
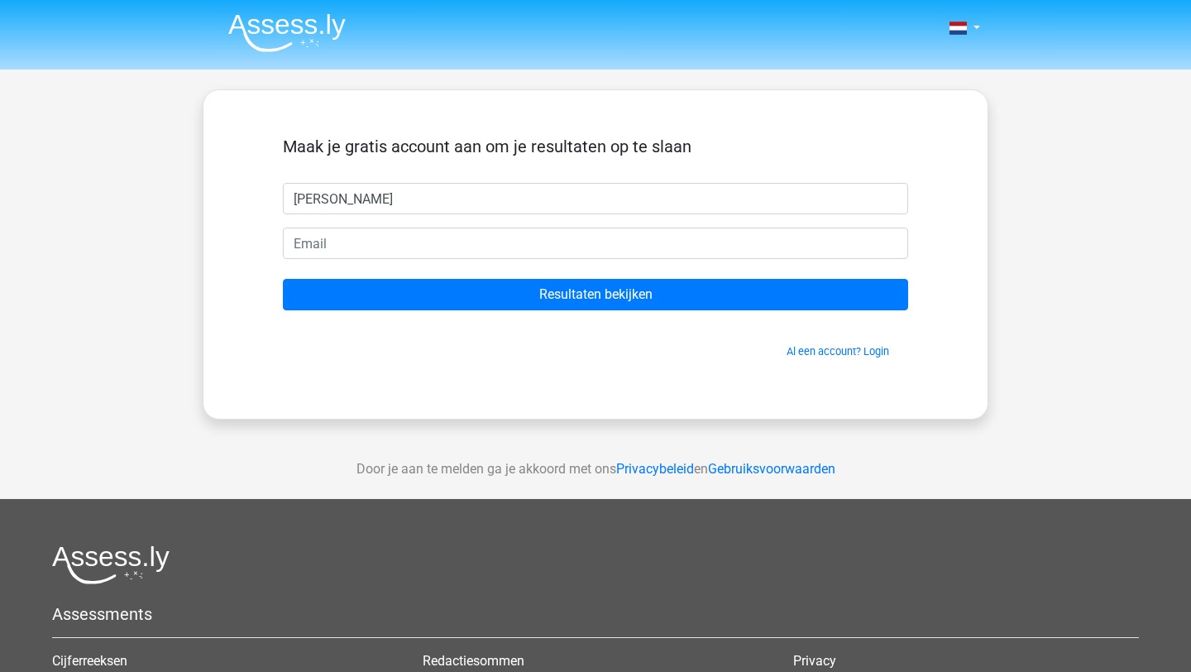
type input "[PERSON_NAME]"
click at [555, 313] on form "Maak je gratis account aan om je resultaten op te slaan [PERSON_NAME] Resultate…" at bounding box center [595, 247] width 625 height 222
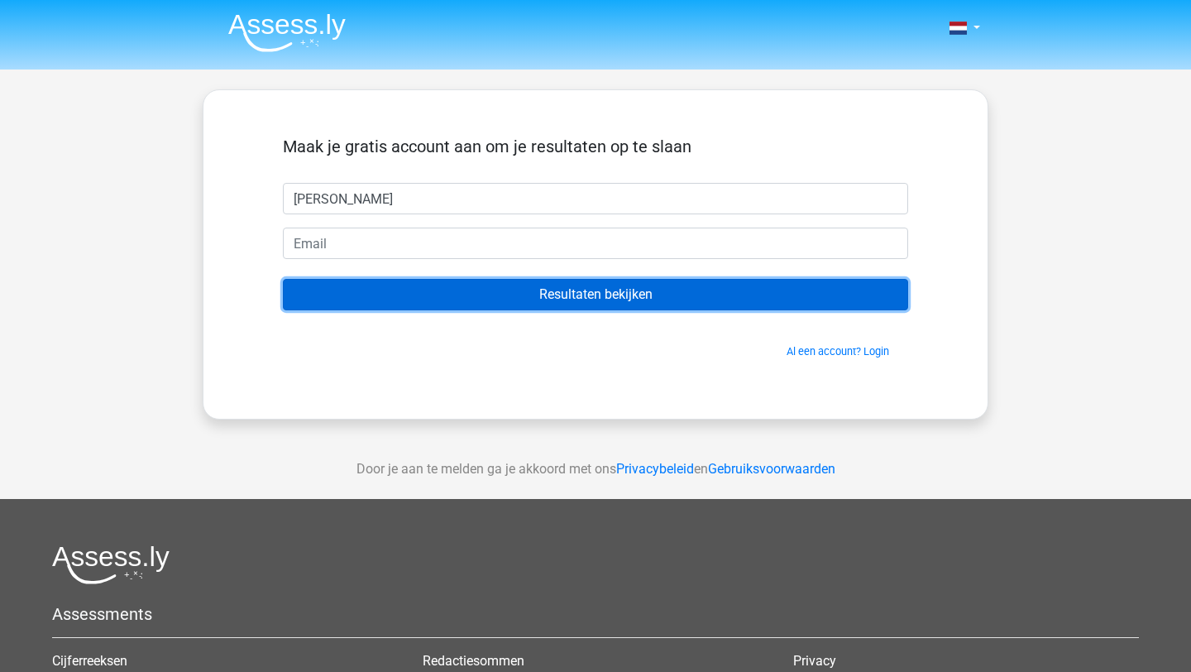
click at [563, 304] on input "Resultaten bekijken" at bounding box center [595, 294] width 625 height 31
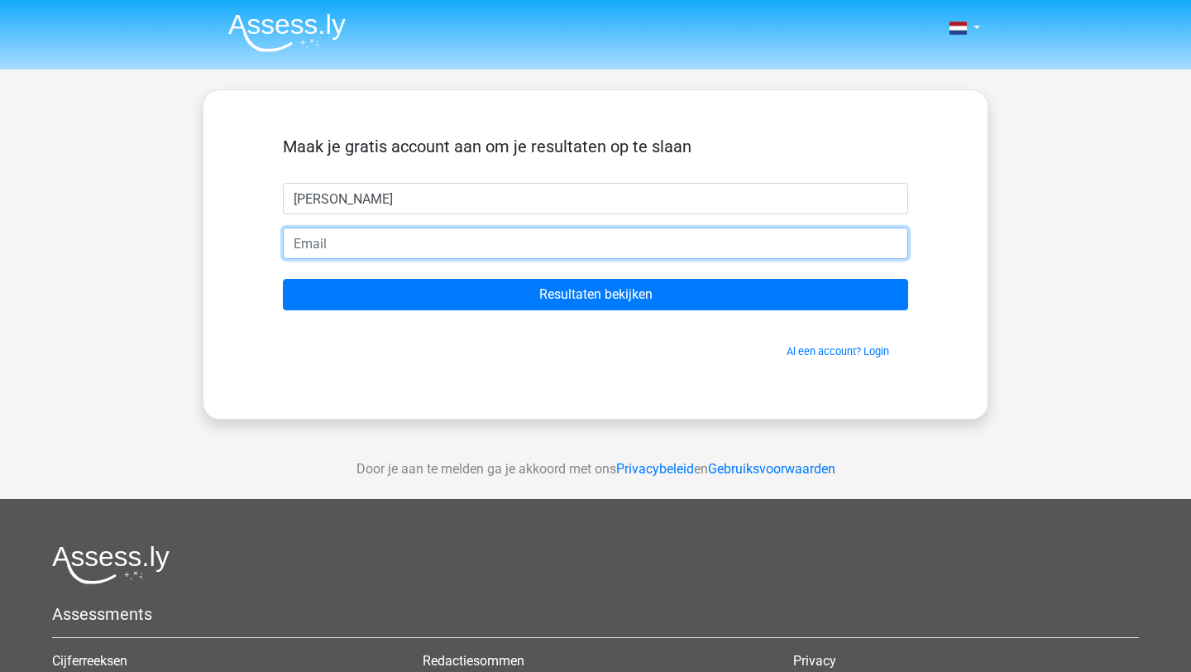
click at [437, 237] on input "email" at bounding box center [595, 242] width 625 height 31
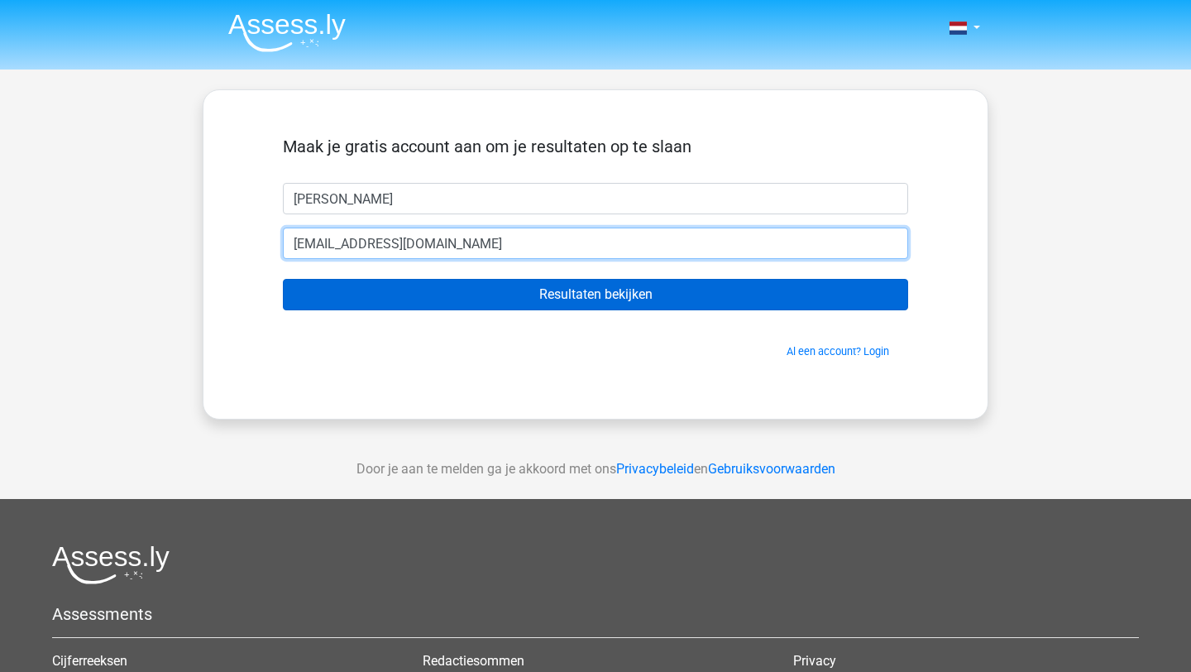
type input "[EMAIL_ADDRESS][DOMAIN_NAME]"
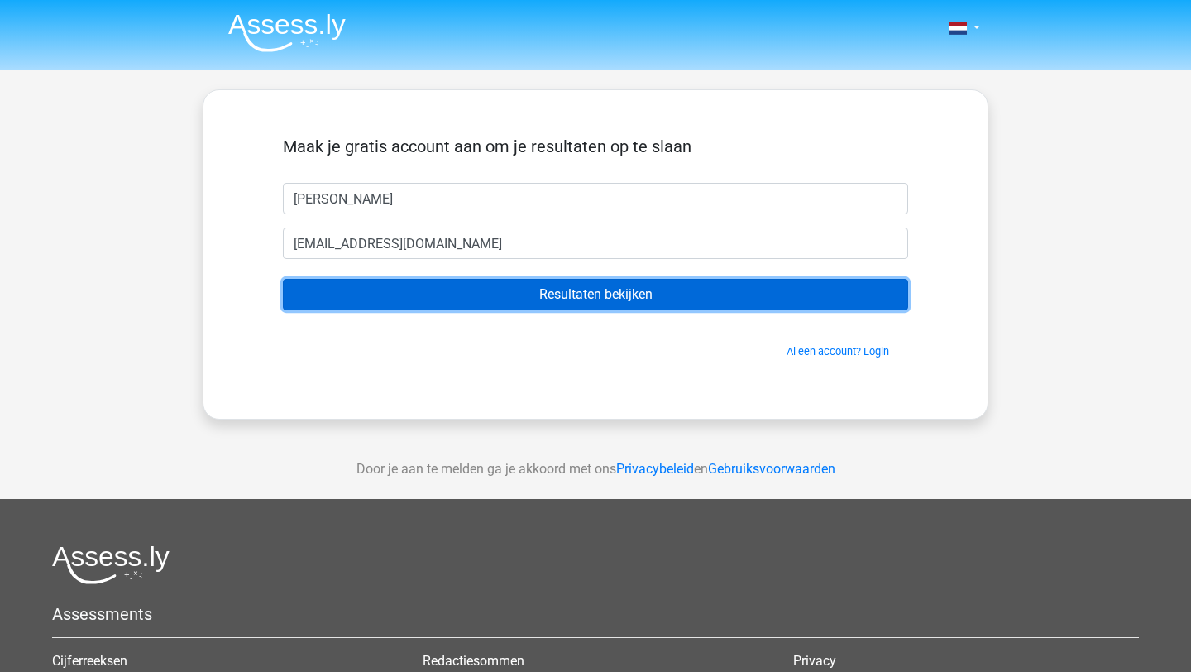
click at [572, 283] on input "Resultaten bekijken" at bounding box center [595, 294] width 625 height 31
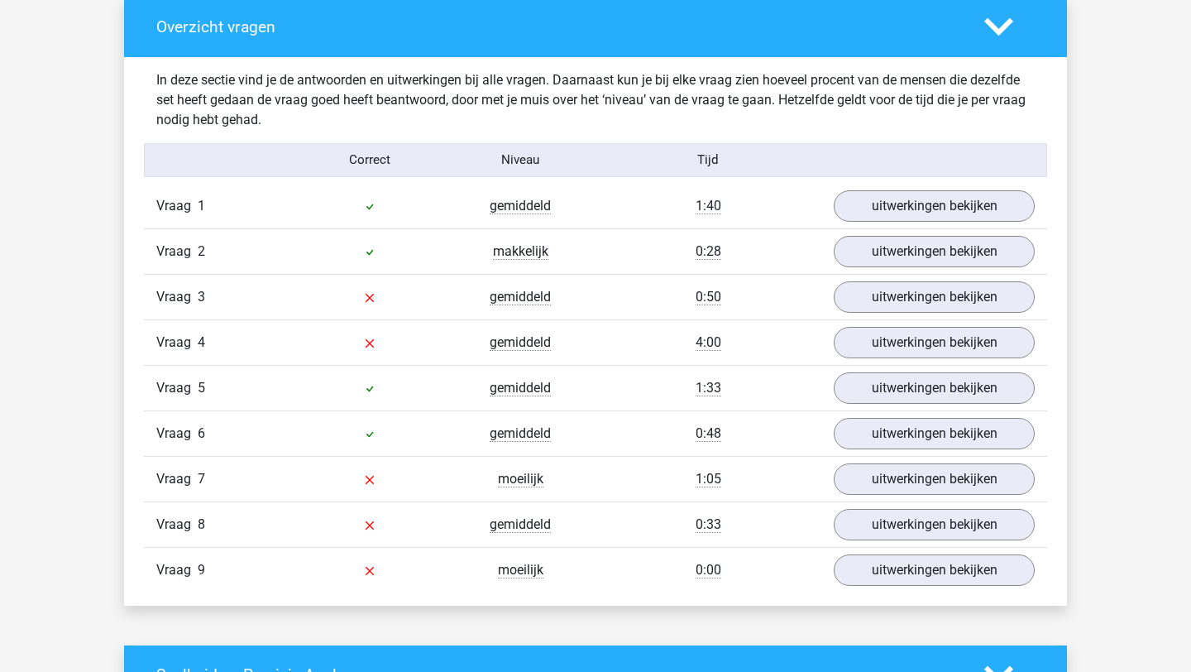
scroll to position [1666, 0]
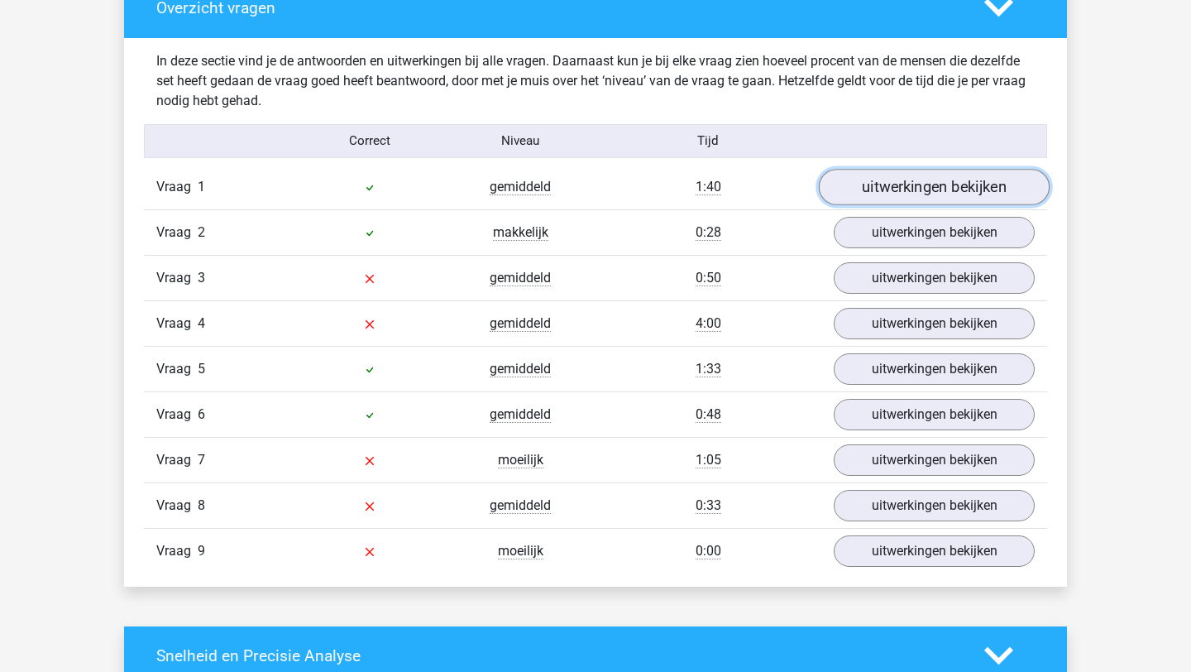
click at [901, 185] on link "uitwerkingen bekijken" at bounding box center [934, 187] width 231 height 36
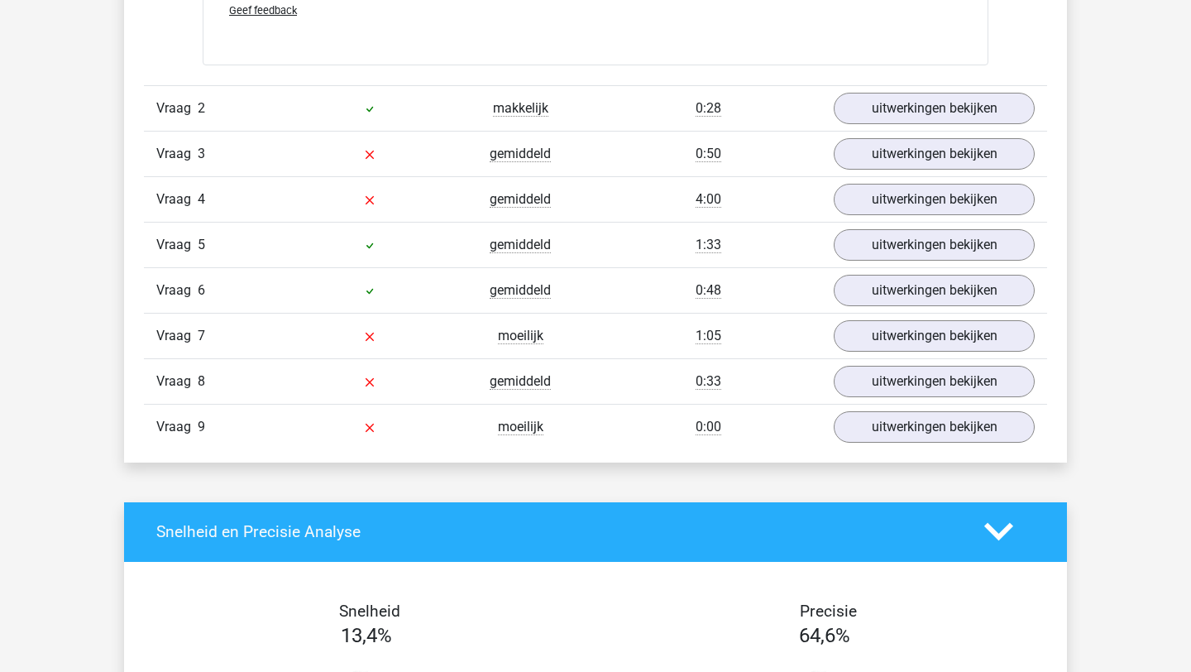
scroll to position [2770, 0]
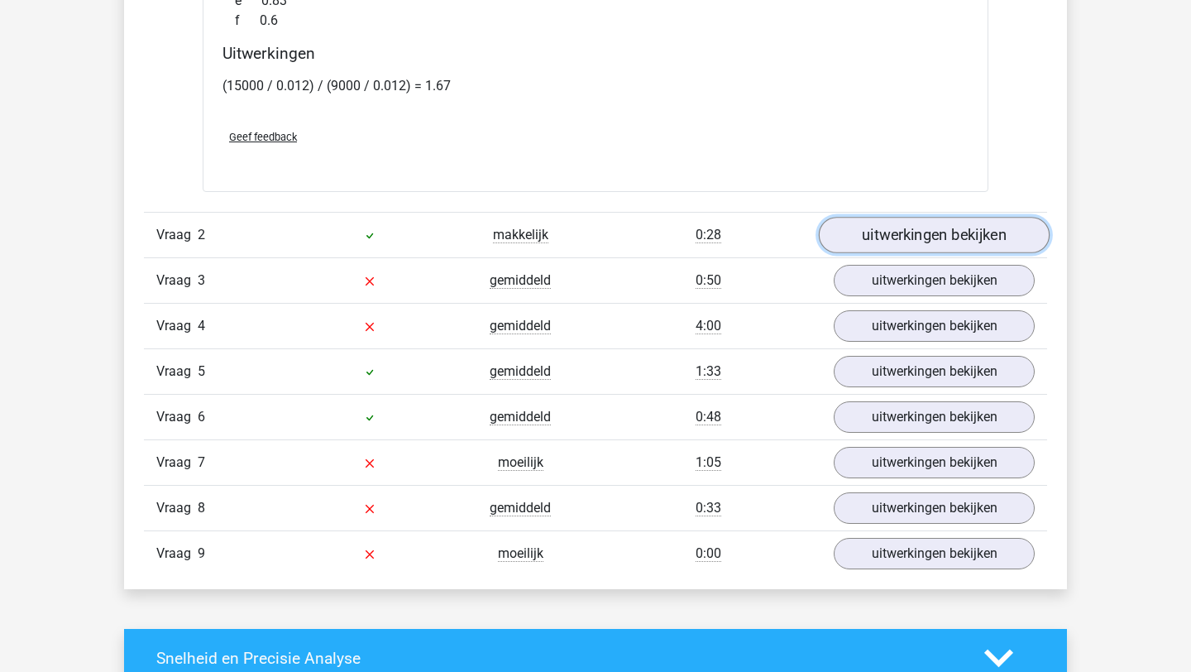
click at [931, 240] on link "uitwerkingen bekijken" at bounding box center [934, 235] width 231 height 36
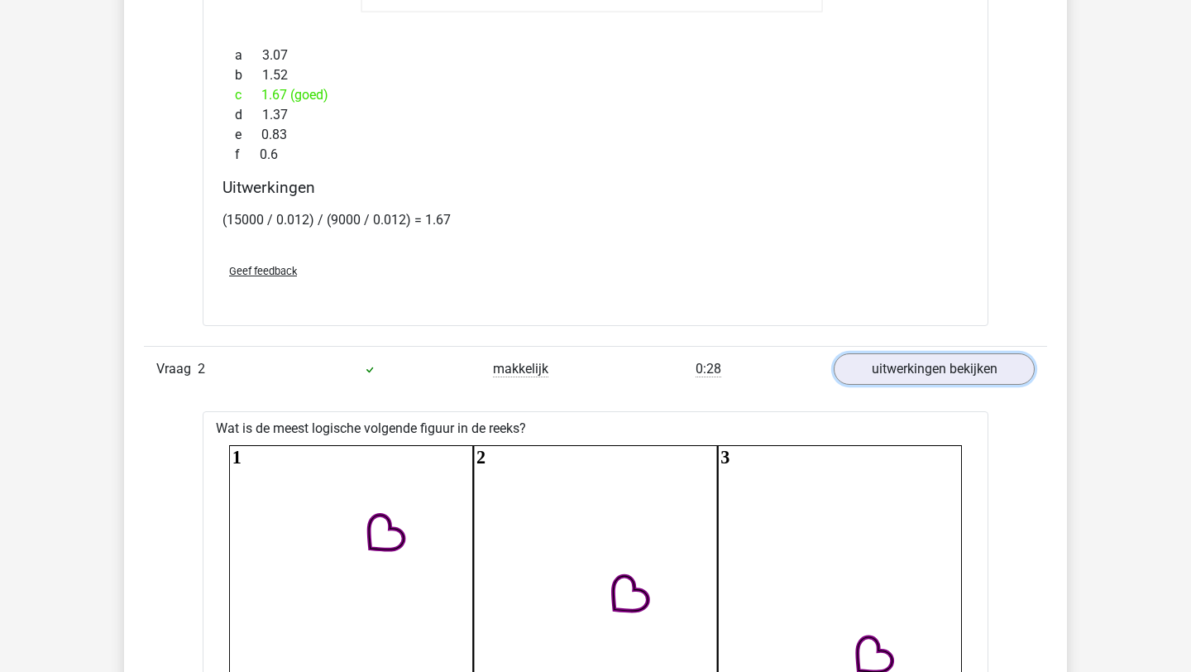
scroll to position [2635, 0]
click at [871, 379] on link "uitwerkingen bekijken" at bounding box center [934, 370] width 231 height 36
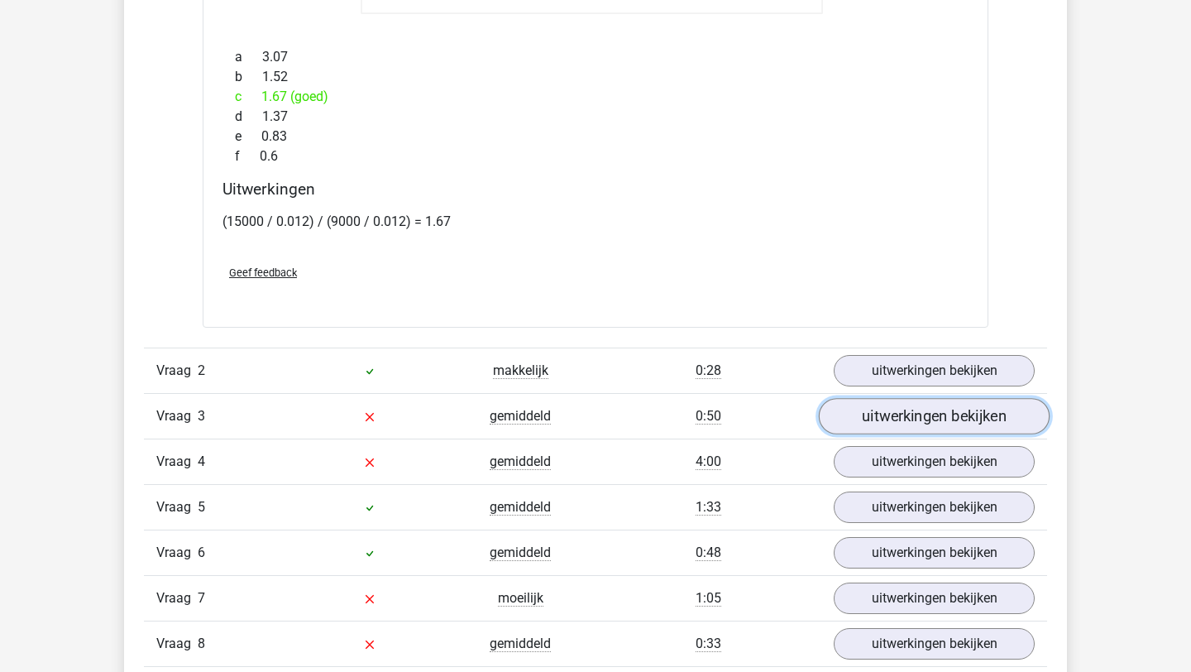
click at [875, 412] on link "uitwerkingen bekijken" at bounding box center [934, 416] width 231 height 36
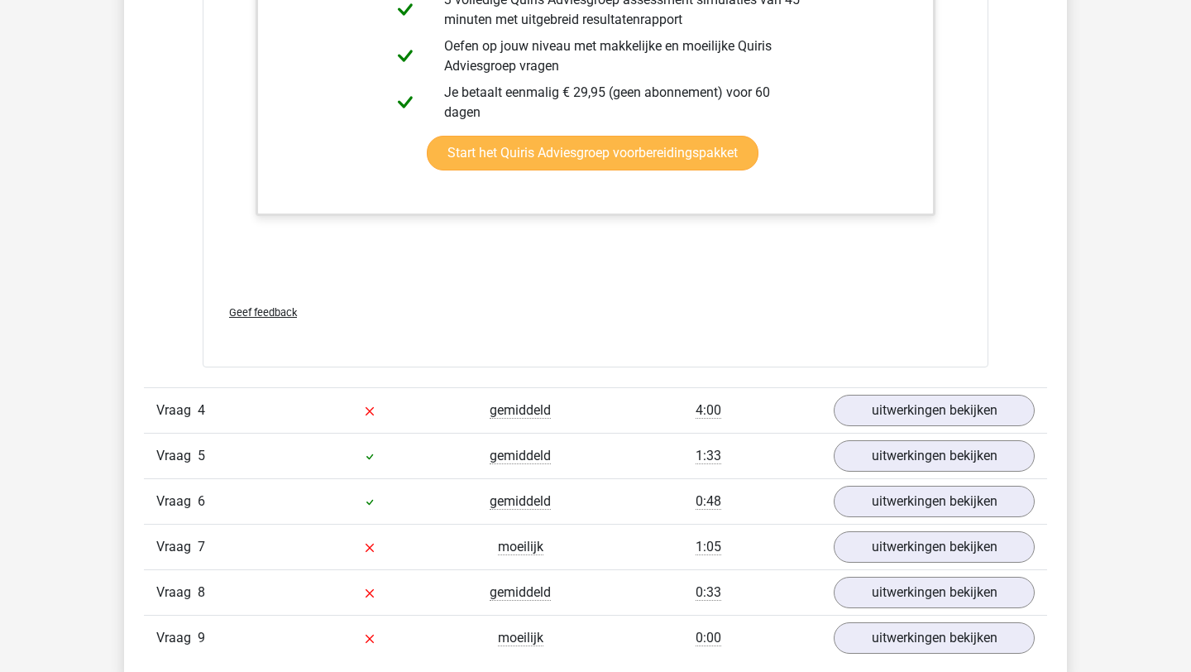
scroll to position [3648, 0]
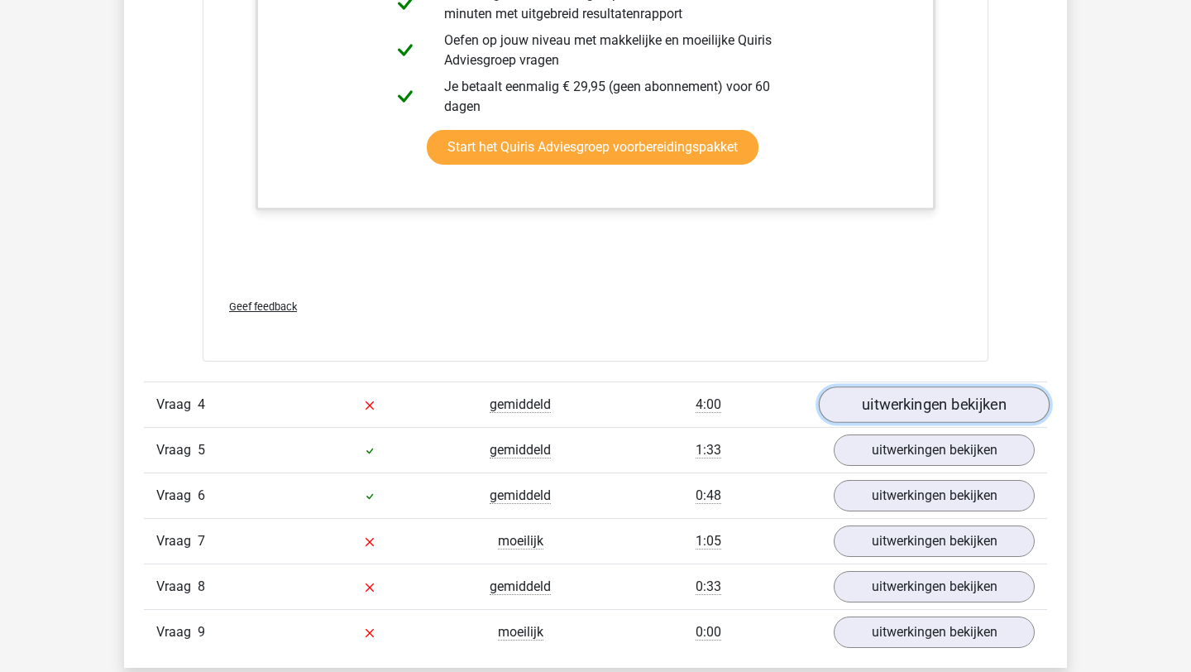
click at [916, 394] on link "uitwerkingen bekijken" at bounding box center [934, 404] width 231 height 36
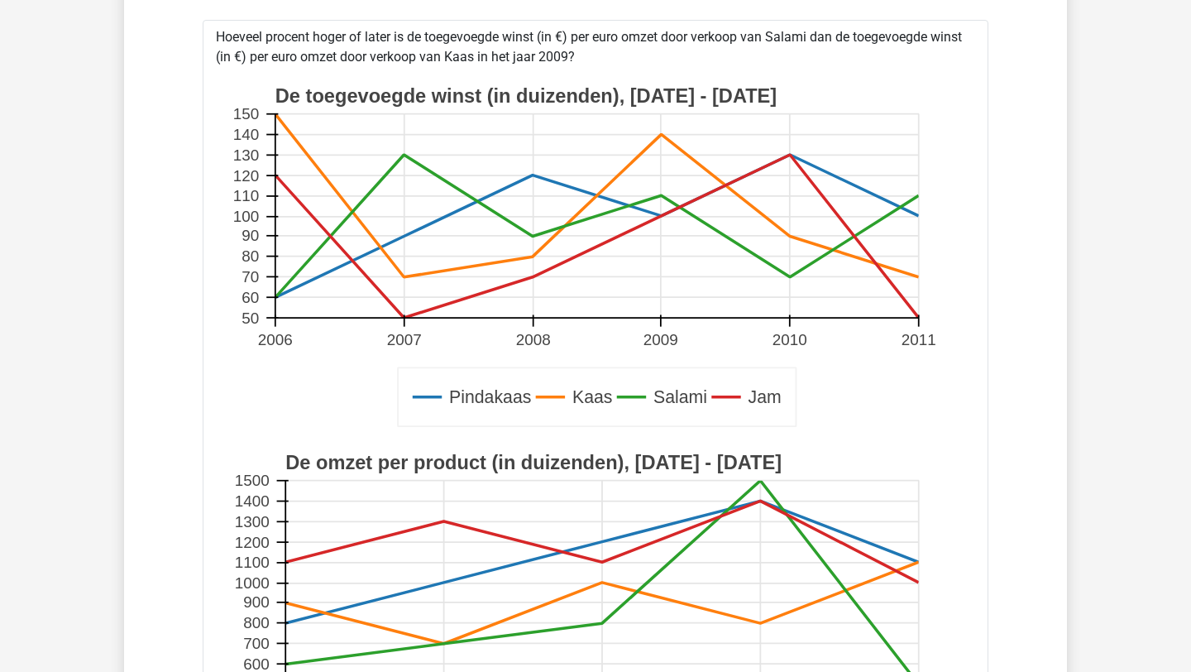
scroll to position [4074, 0]
